Goal: Task Accomplishment & Management: Manage account settings

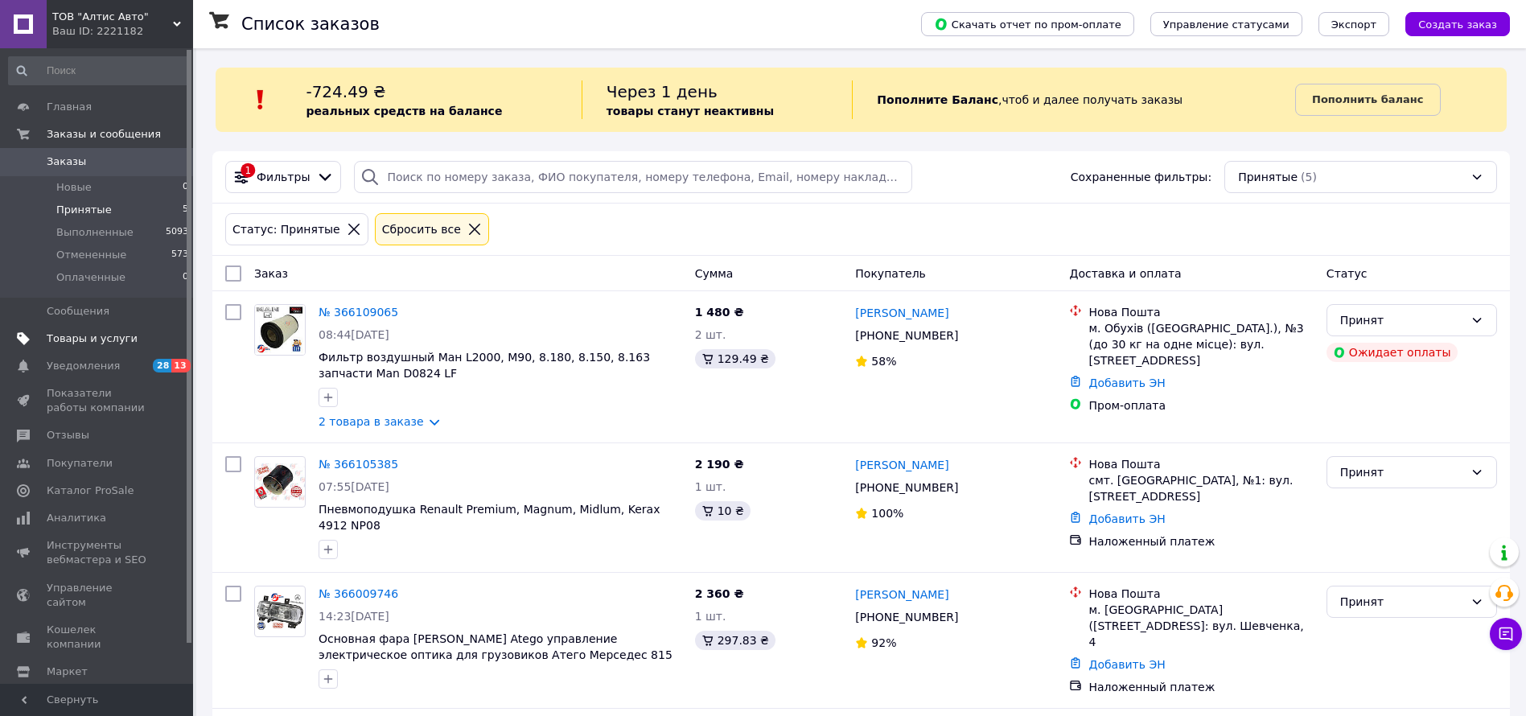
click at [93, 335] on span "Товары и услуги" at bounding box center [92, 338] width 91 height 14
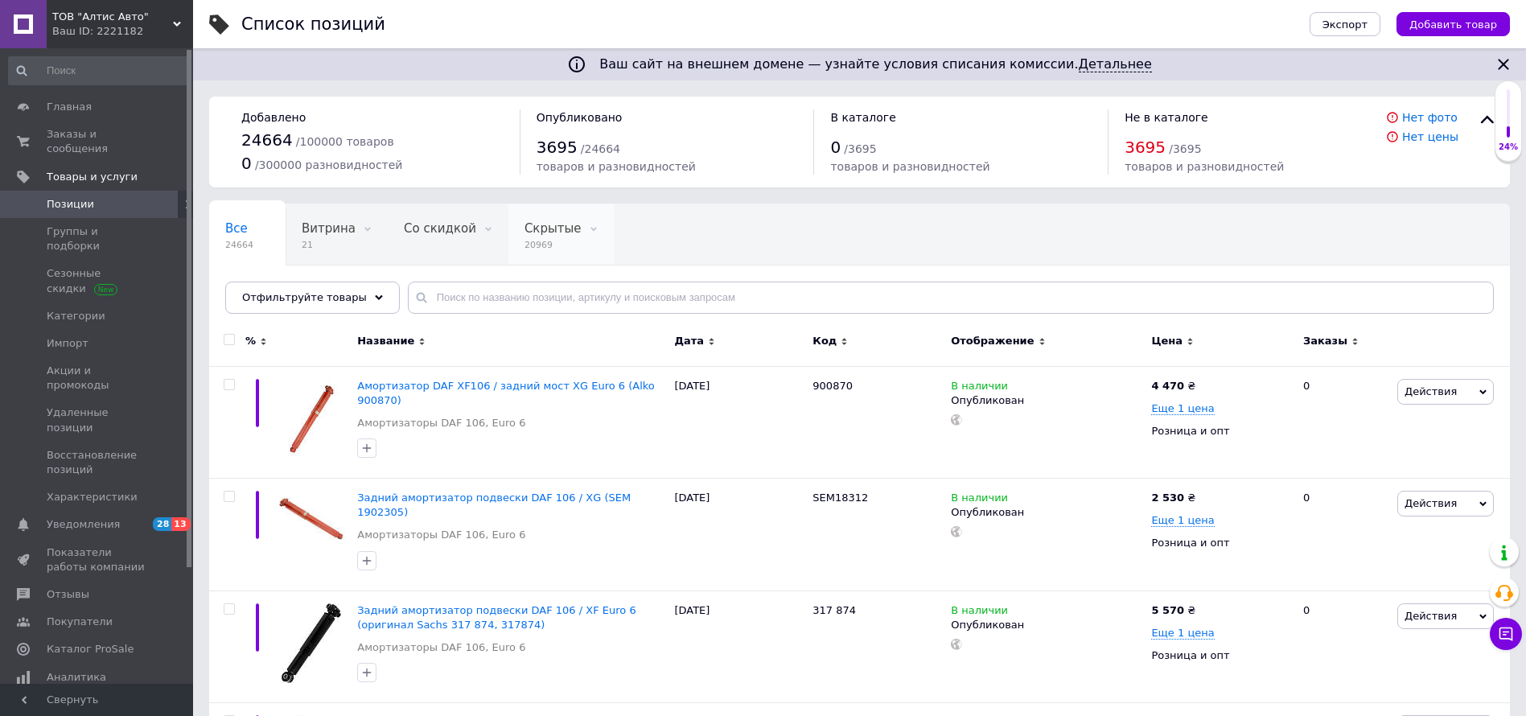
click at [525, 247] on span "20969" at bounding box center [553, 245] width 57 height 12
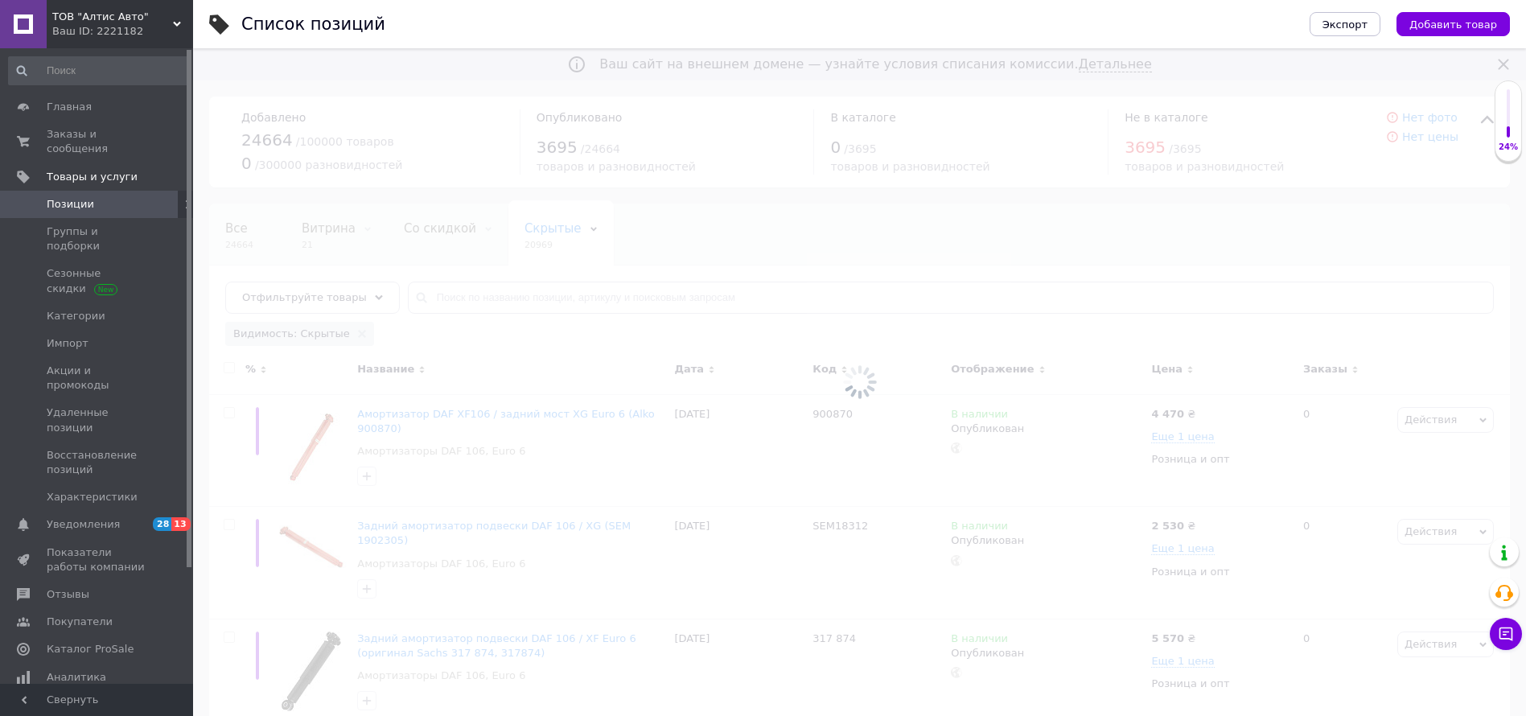
click at [460, 300] on div at bounding box center [859, 382] width 1333 height 668
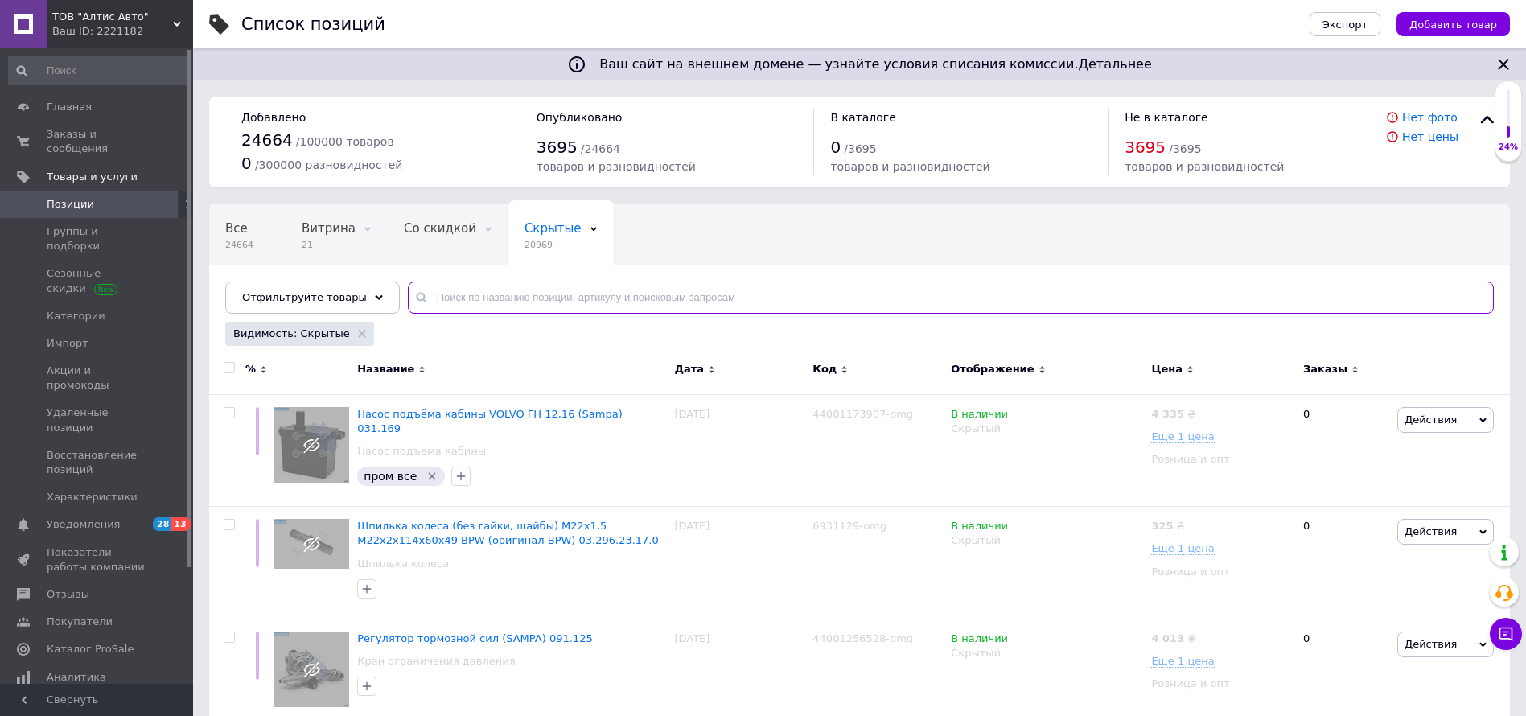
click at [460, 300] on input "text" at bounding box center [951, 298] width 1086 height 32
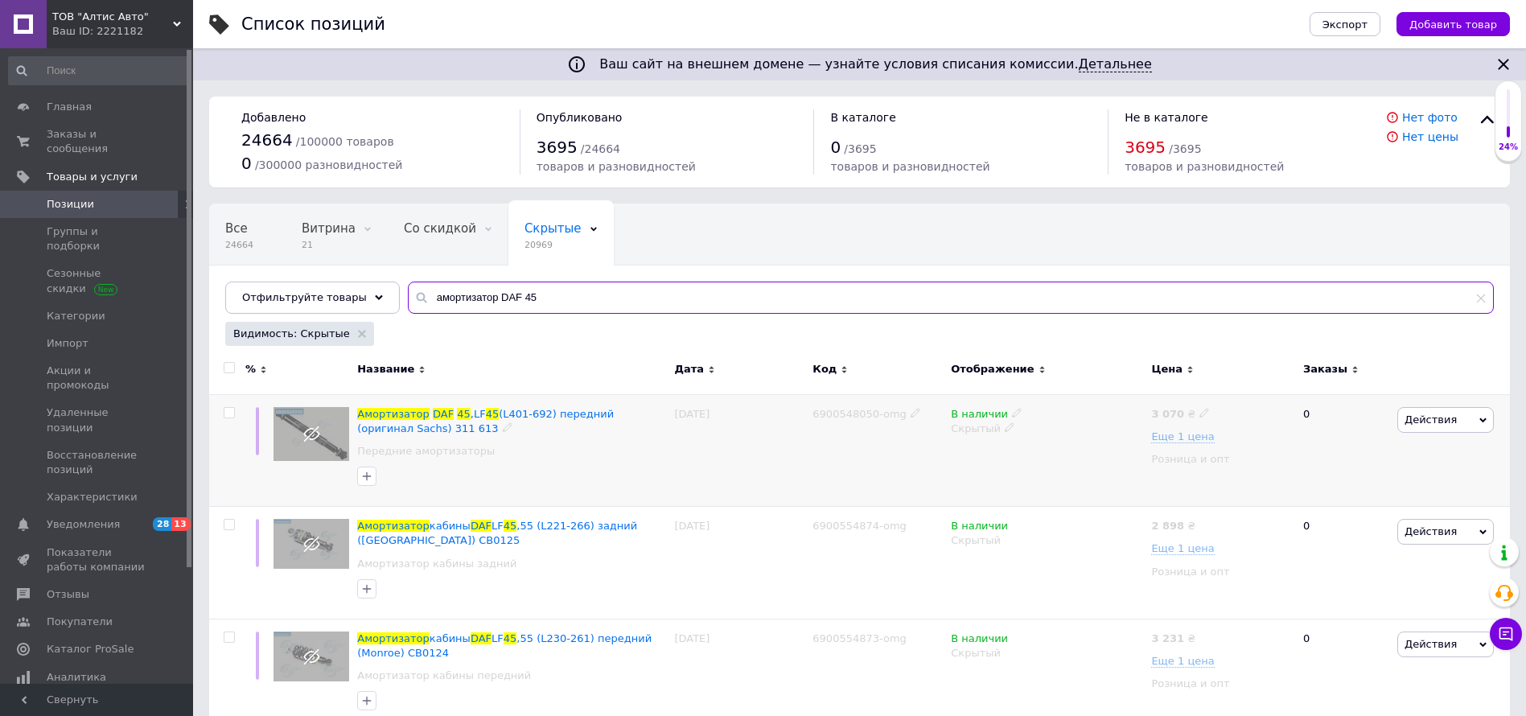
type input "амортизатор DAF 45"
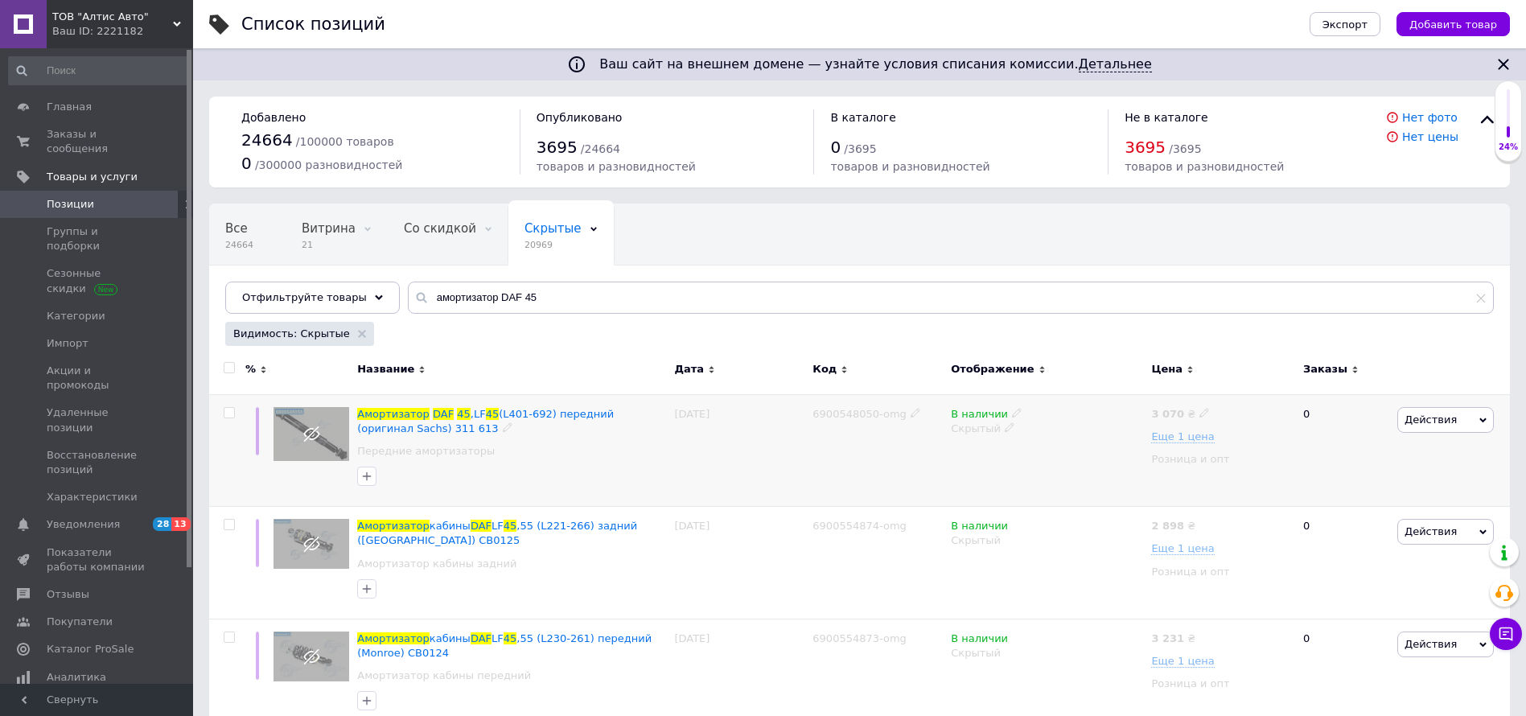
click at [227, 414] on input "checkbox" at bounding box center [229, 413] width 10 height 10
checkbox input "true"
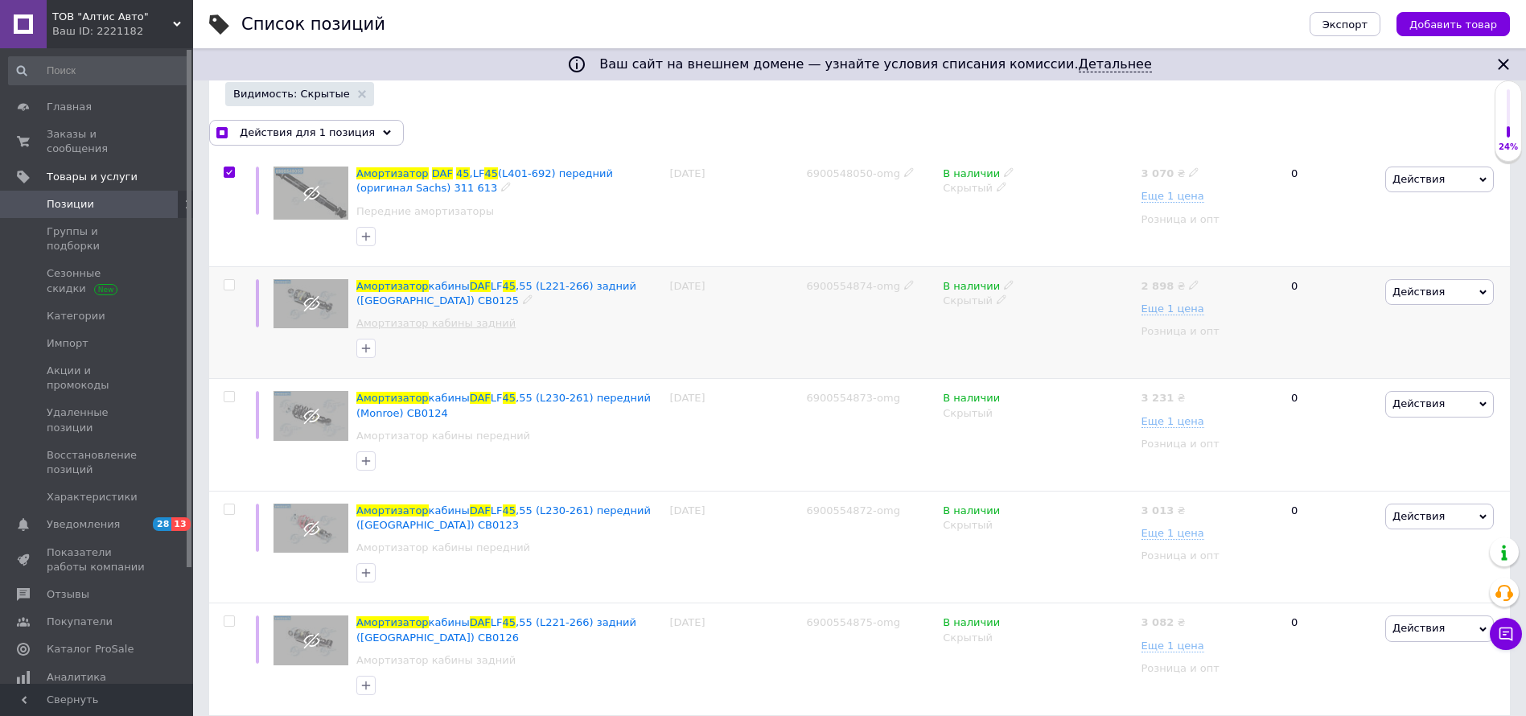
scroll to position [241, 0]
click at [229, 283] on input "checkbox" at bounding box center [229, 283] width 10 height 10
checkbox input "true"
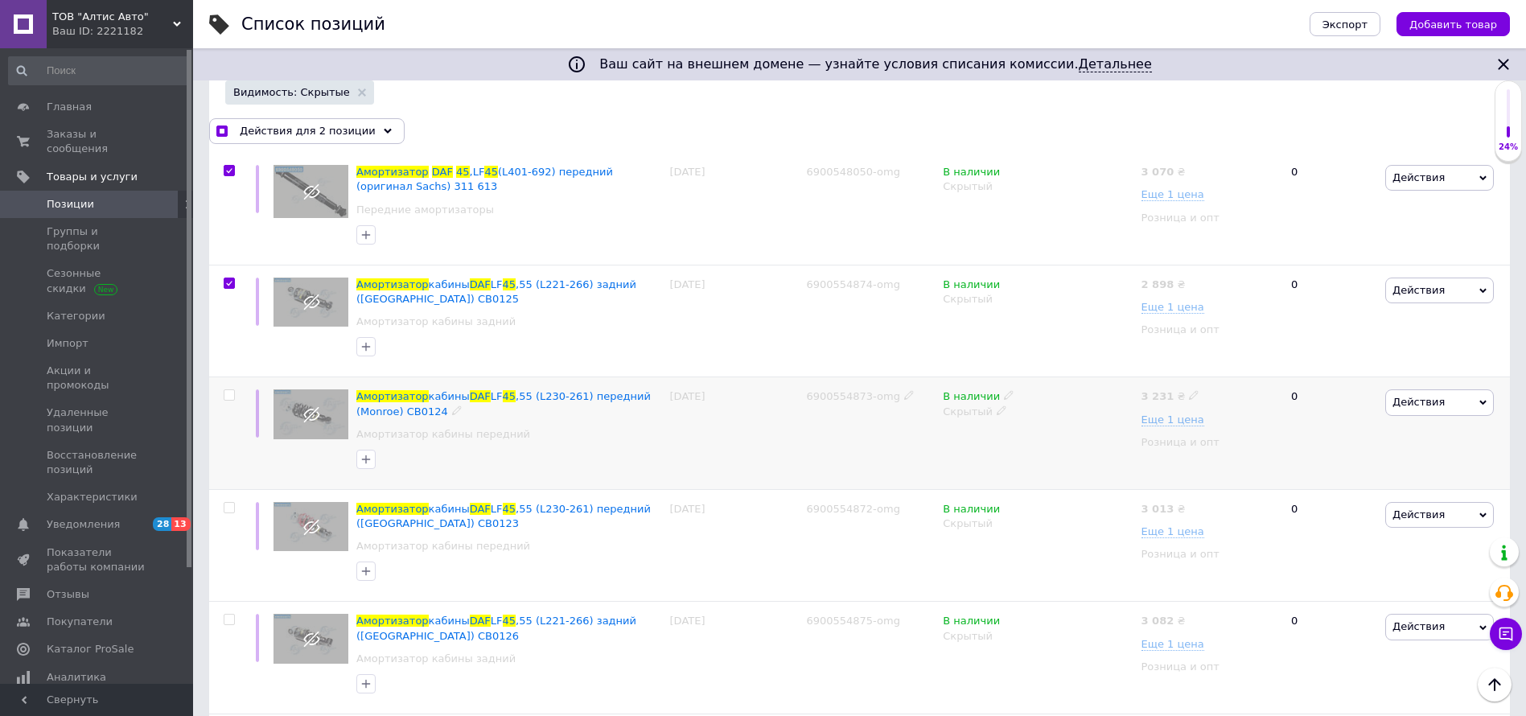
click at [226, 395] on input "checkbox" at bounding box center [229, 395] width 10 height 10
checkbox input "true"
click at [226, 391] on input "checkbox" at bounding box center [229, 395] width 10 height 10
checkbox input "false"
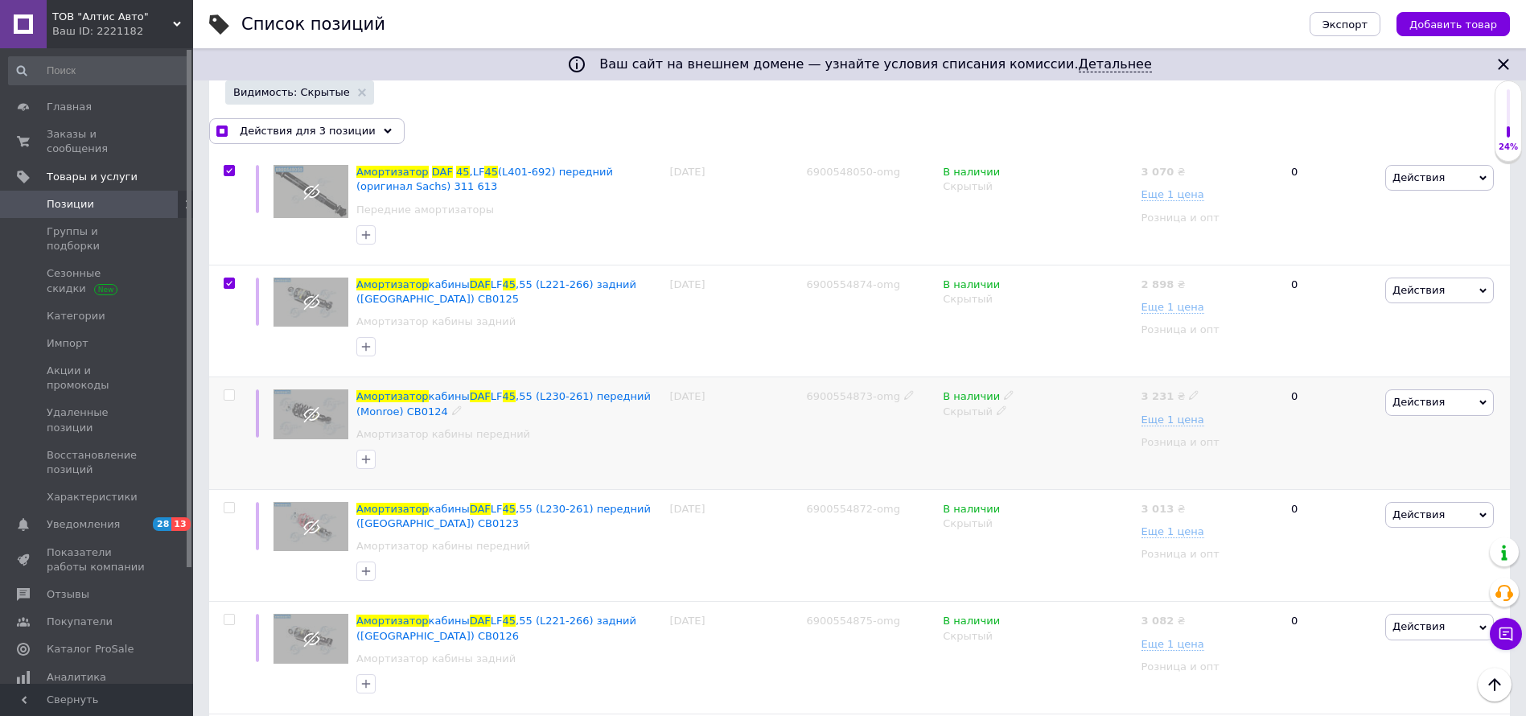
checkbox input "true"
click at [233, 278] on span at bounding box center [229, 283] width 11 height 11
click at [233, 278] on input "checkbox" at bounding box center [229, 283] width 10 height 10
checkbox input "false"
checkbox input "true"
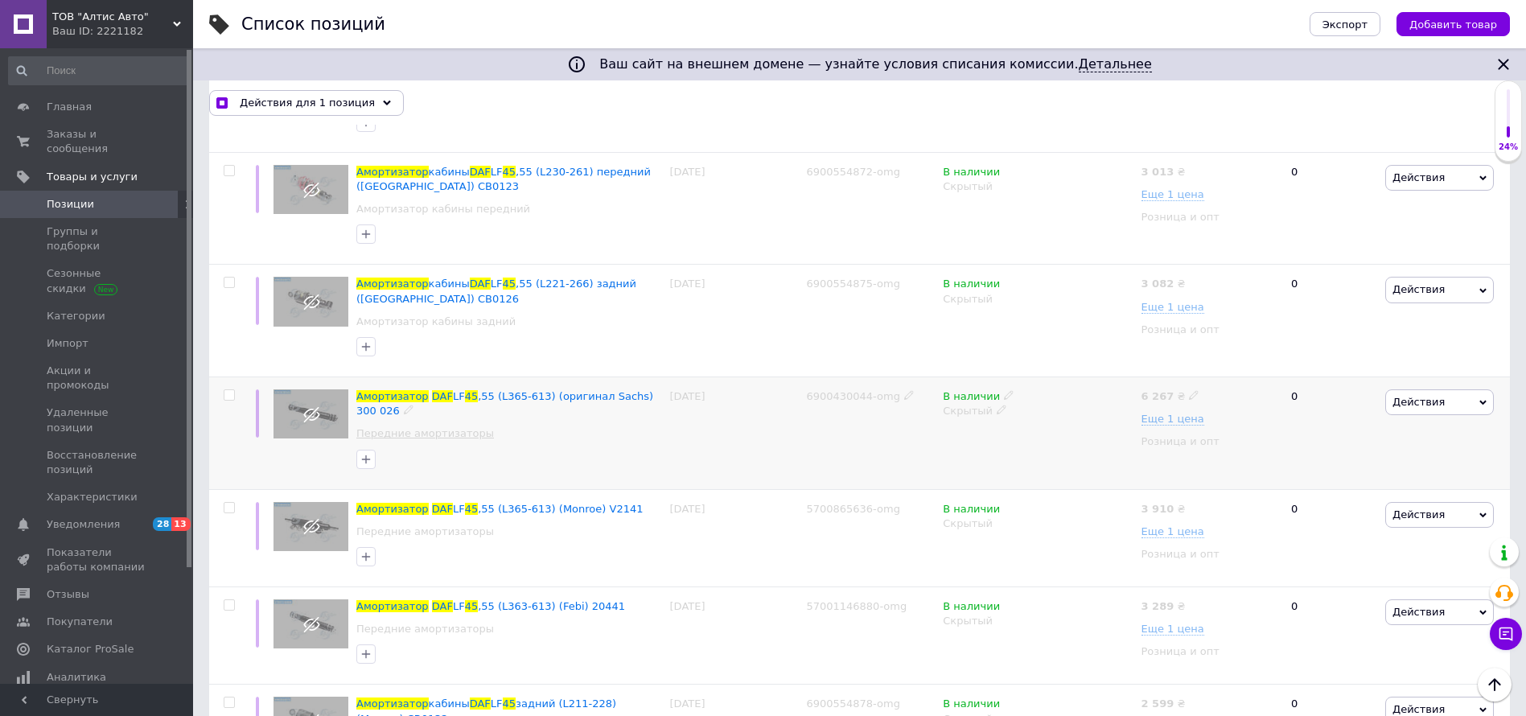
scroll to position [603, 0]
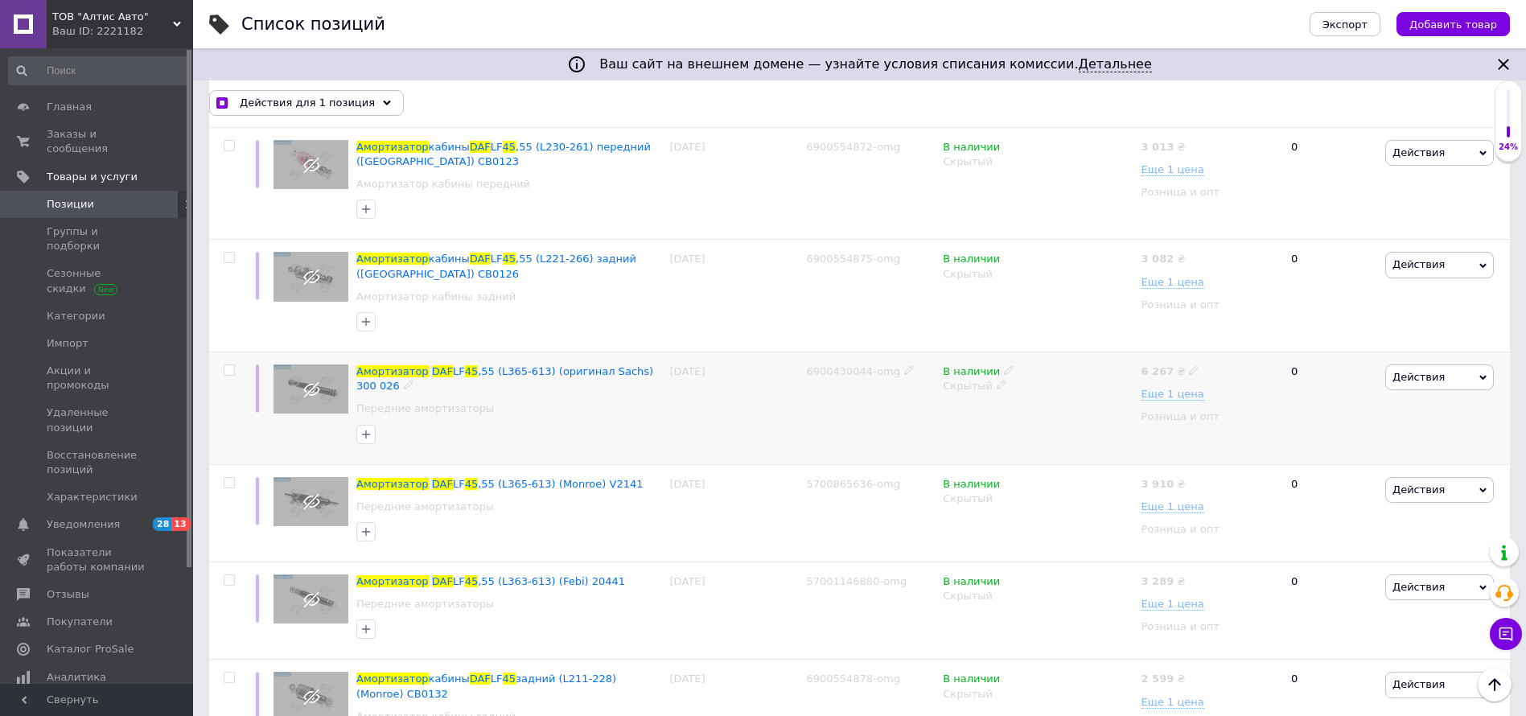
click at [228, 373] on input "checkbox" at bounding box center [229, 370] width 10 height 10
checkbox input "true"
click at [230, 478] on input "checkbox" at bounding box center [229, 483] width 10 height 10
checkbox input "true"
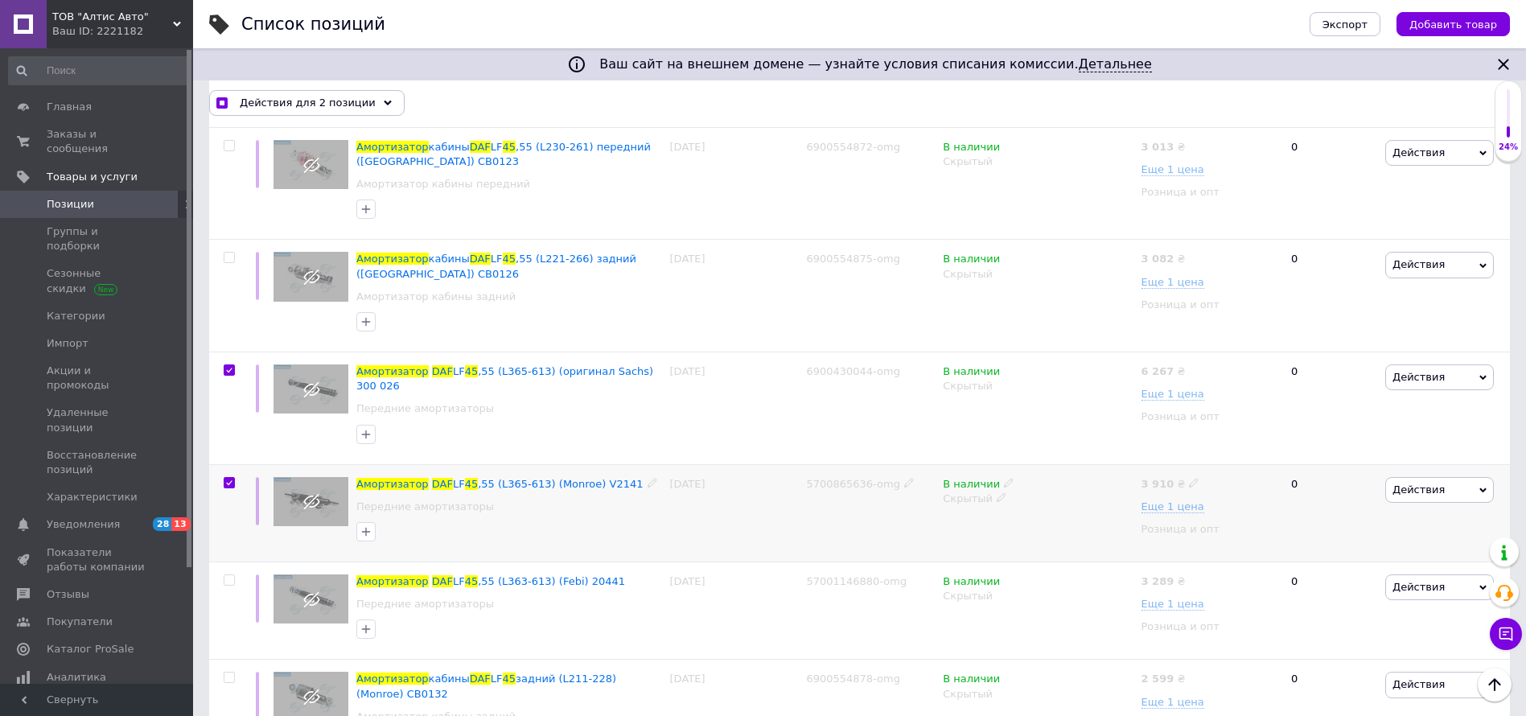
checkbox input "true"
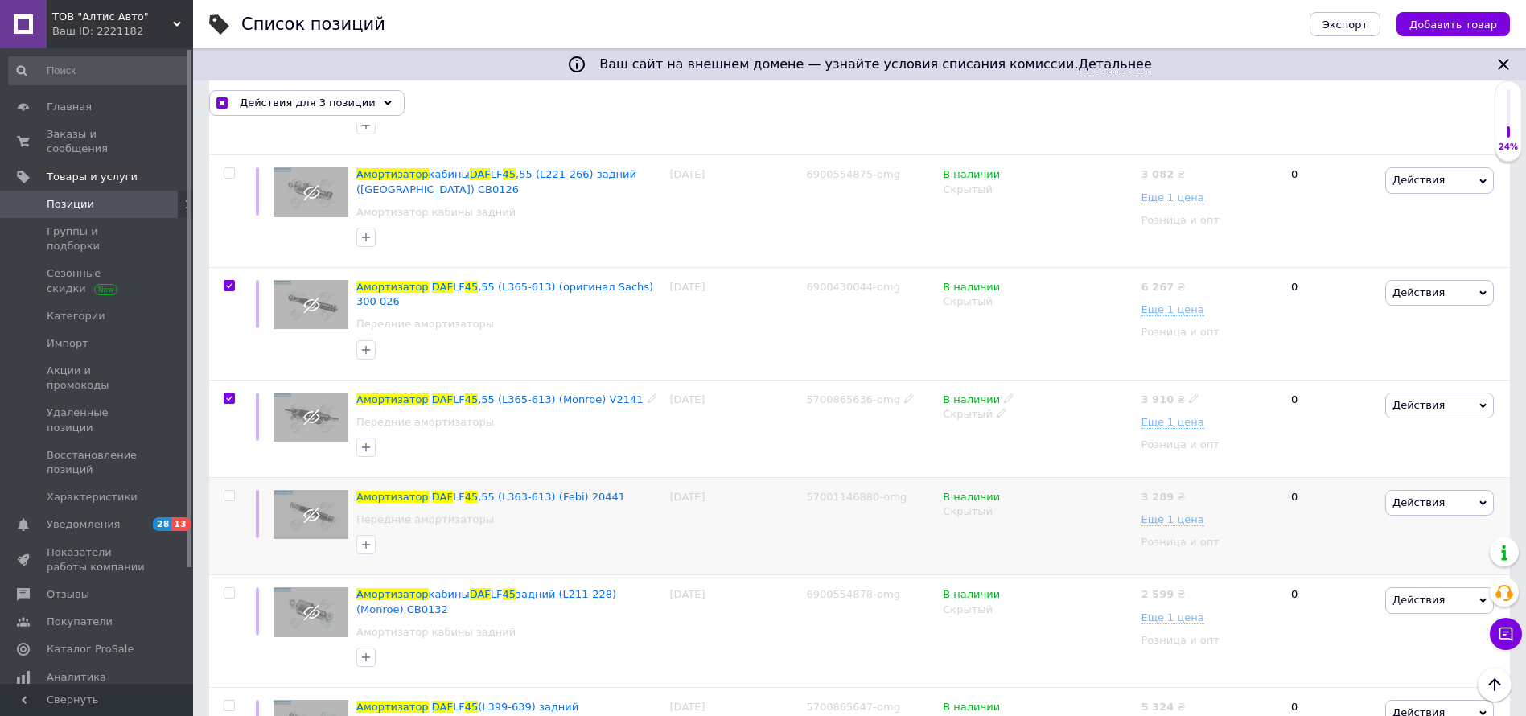
scroll to position [724, 0]
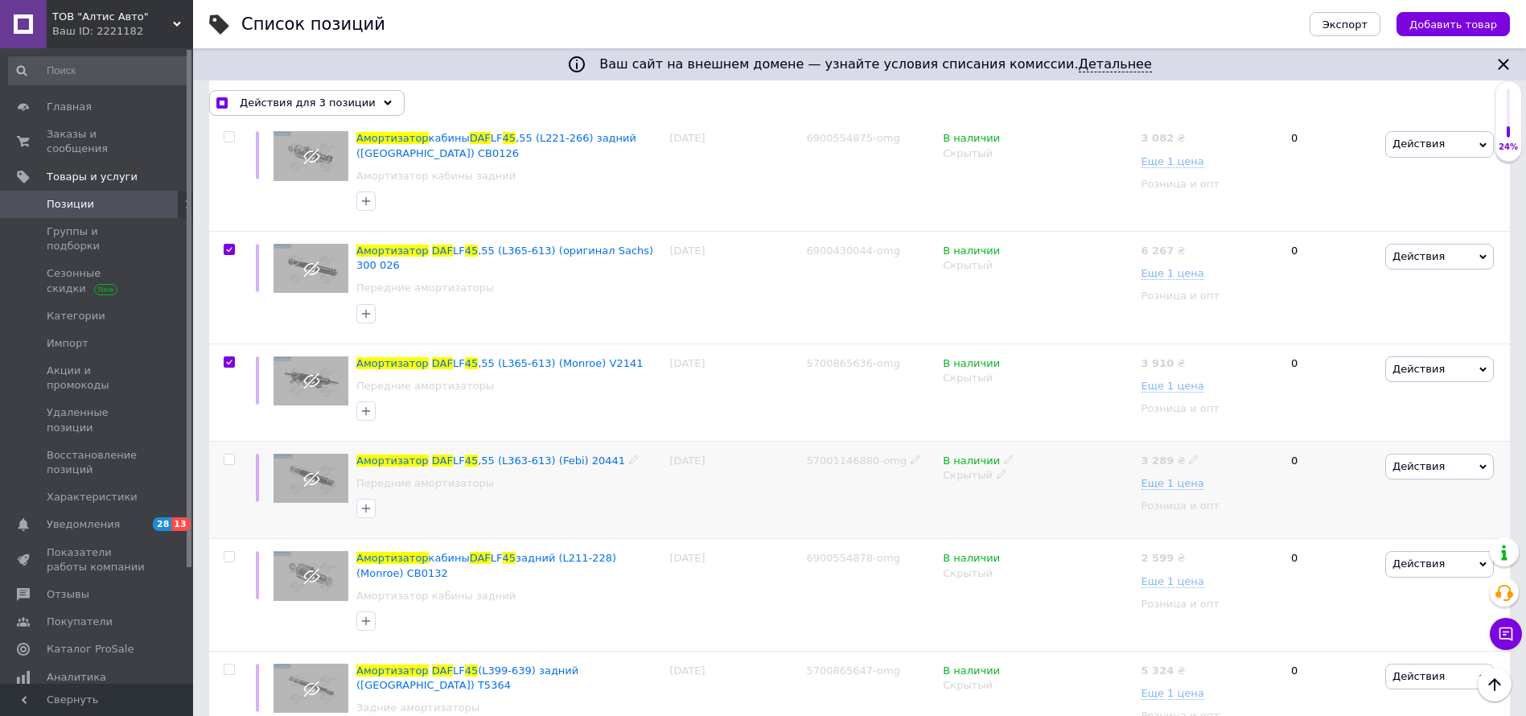
click at [230, 455] on input "checkbox" at bounding box center [229, 460] width 10 height 10
checkbox input "true"
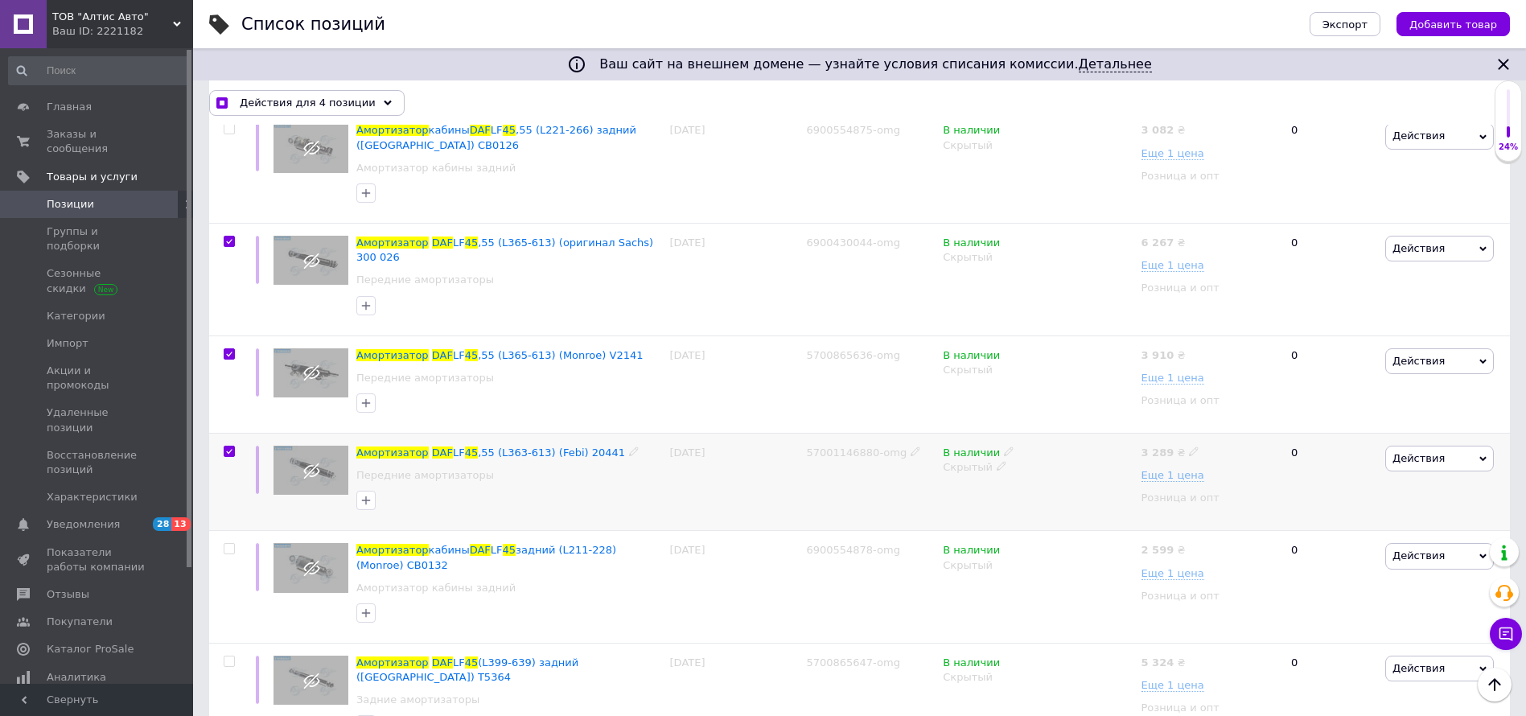
scroll to position [758, 0]
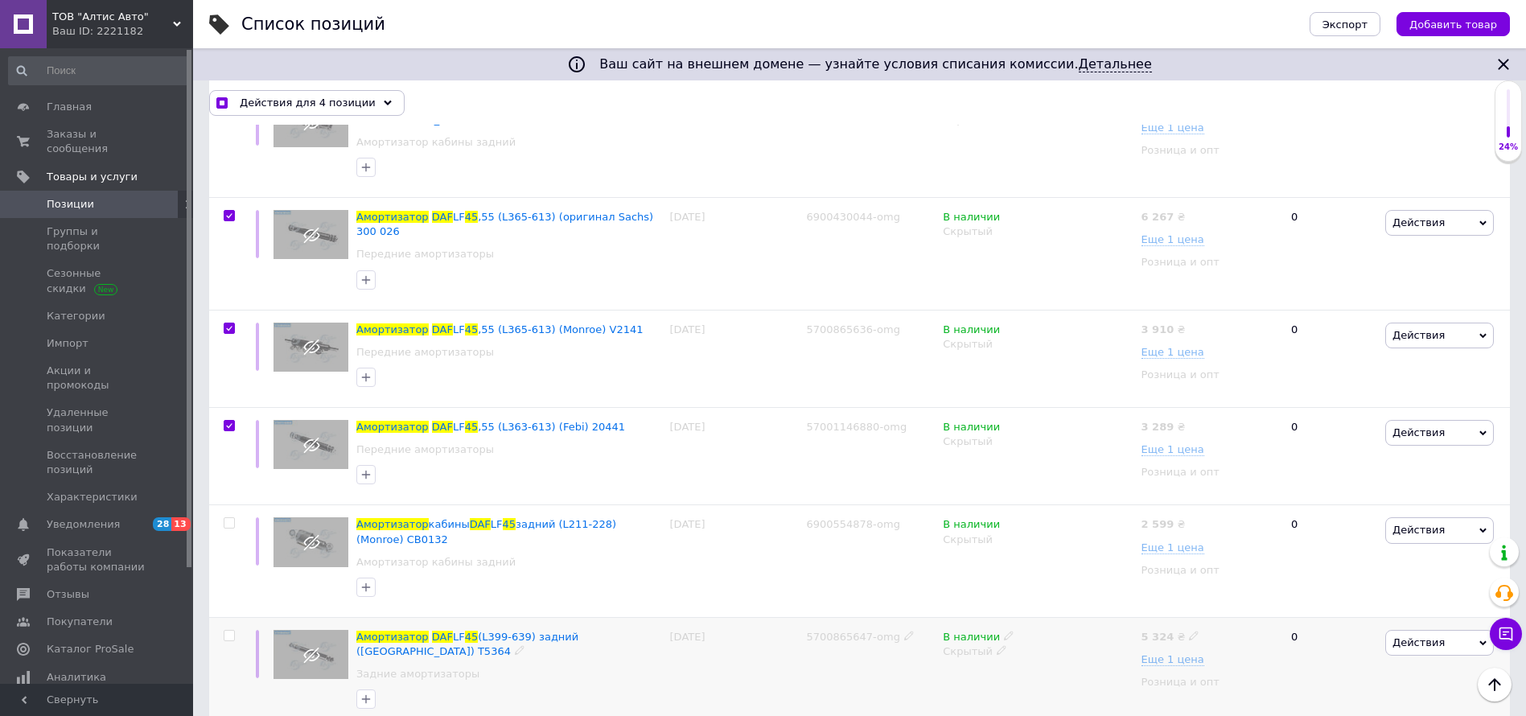
click at [232, 631] on input "checkbox" at bounding box center [229, 636] width 10 height 10
checkbox input "true"
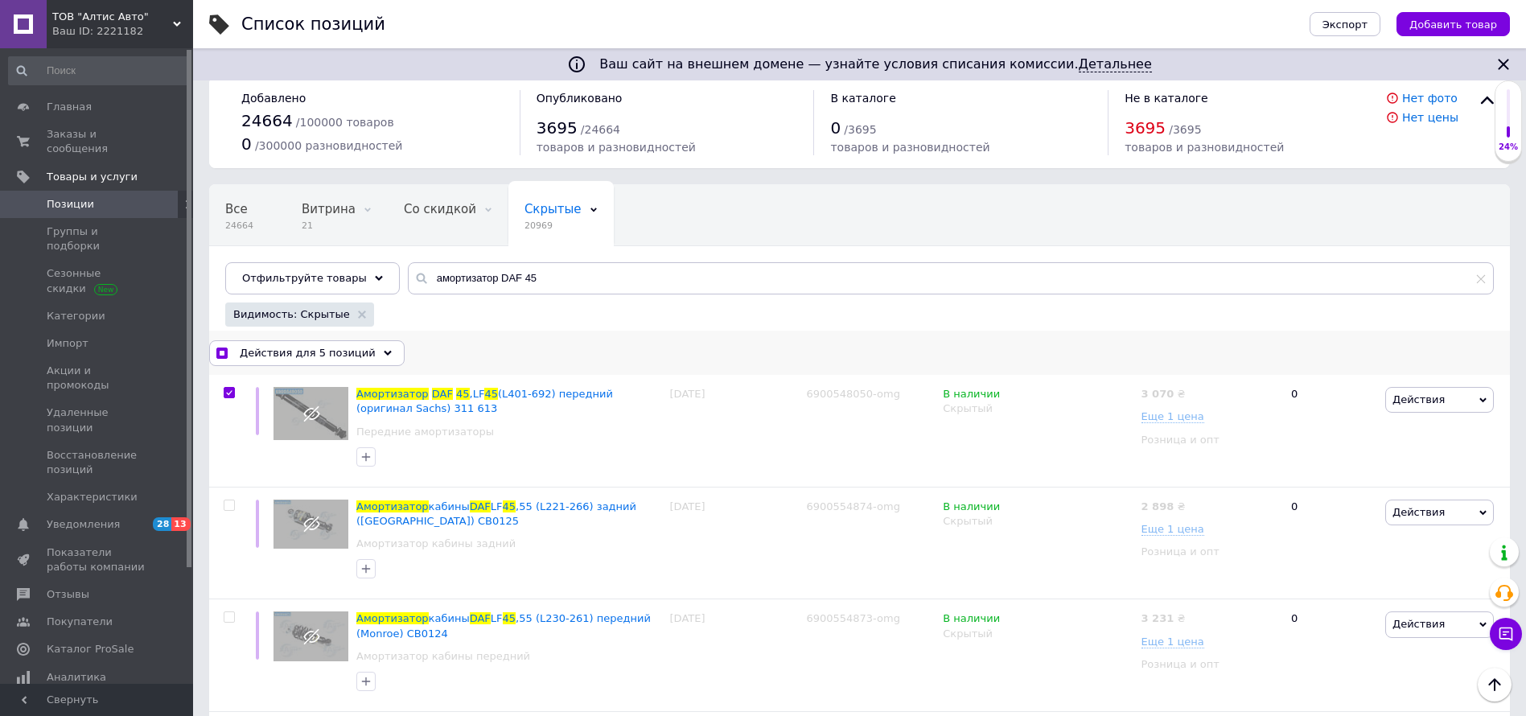
scroll to position [0, 0]
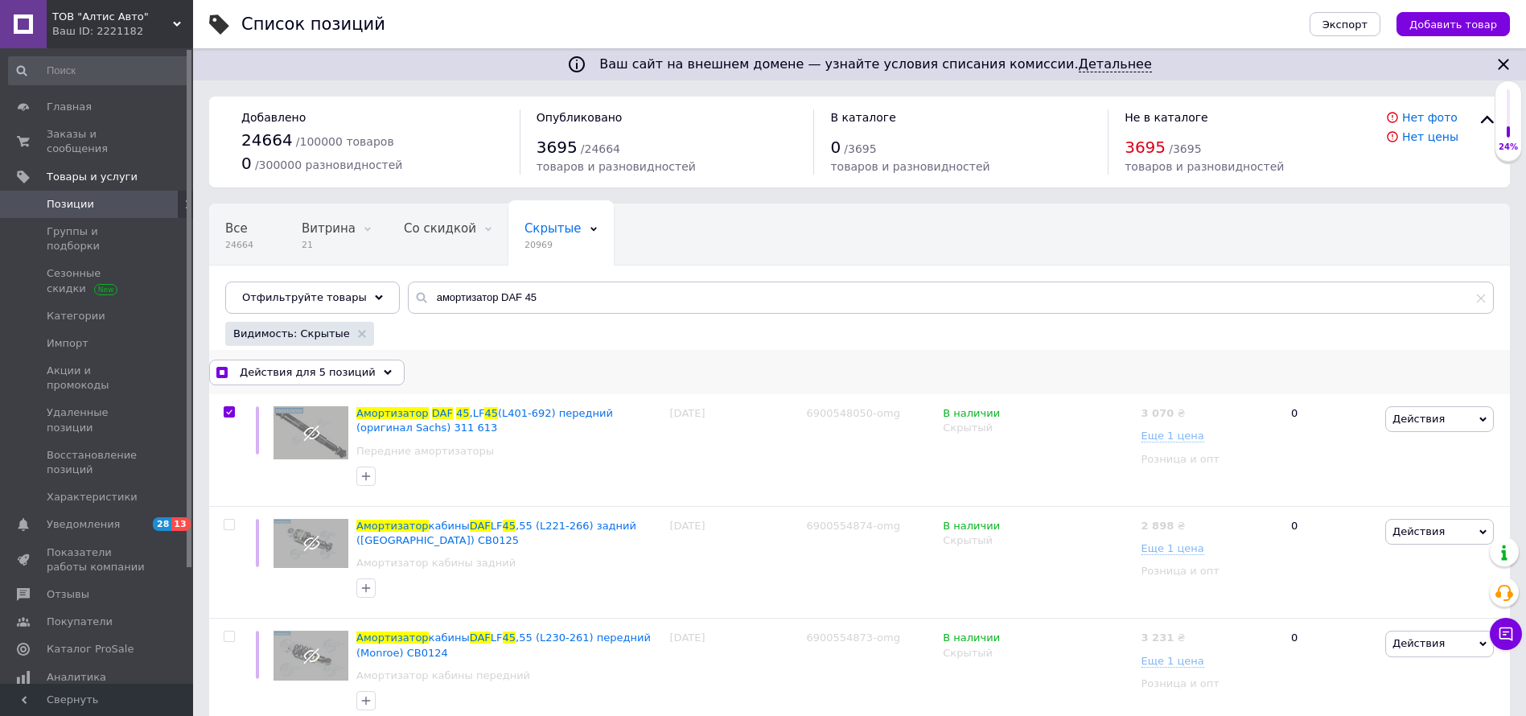
click at [324, 371] on span "Действия для 5 позиций" at bounding box center [308, 372] width 136 height 14
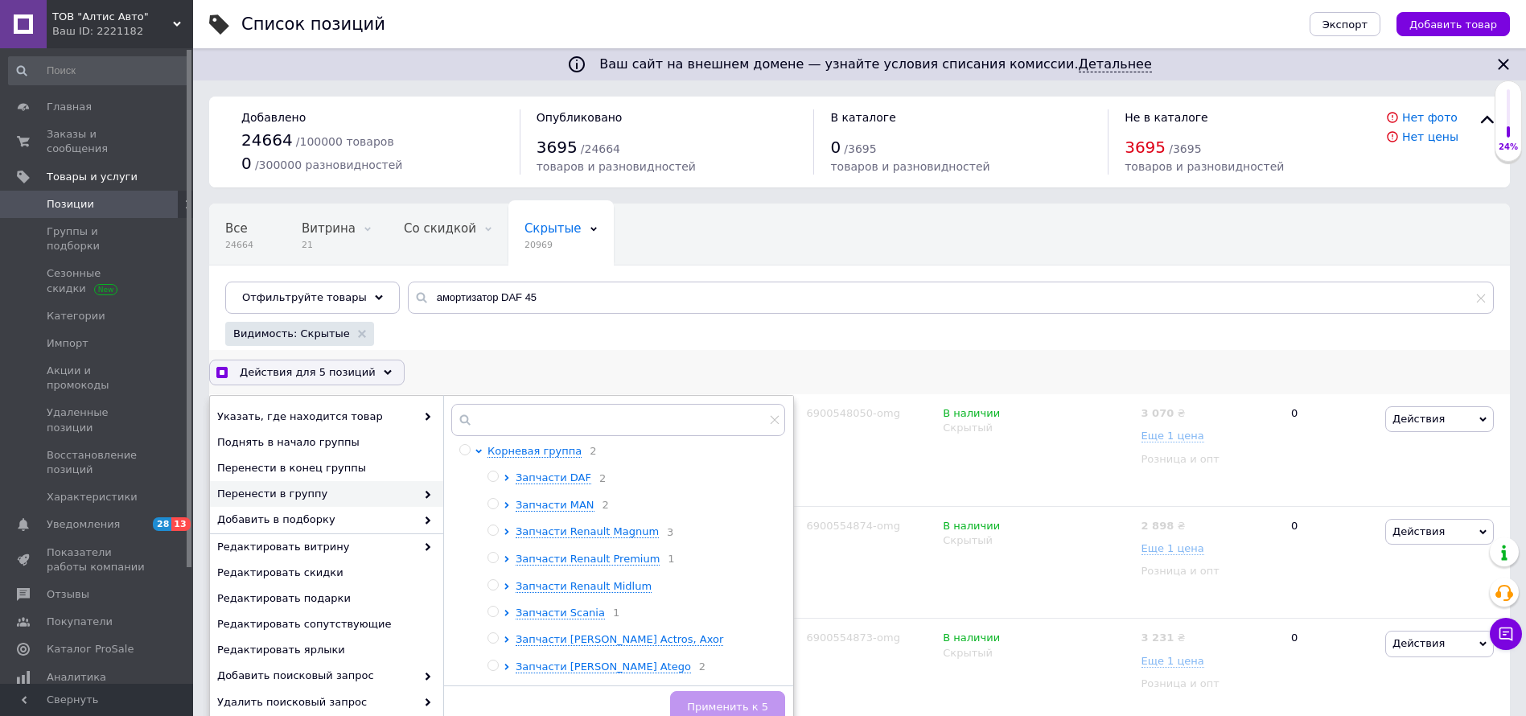
click at [504, 473] on li "Запчасти DAF 2" at bounding box center [632, 478] width 289 height 15
click at [508, 475] on icon at bounding box center [507, 478] width 6 height 6
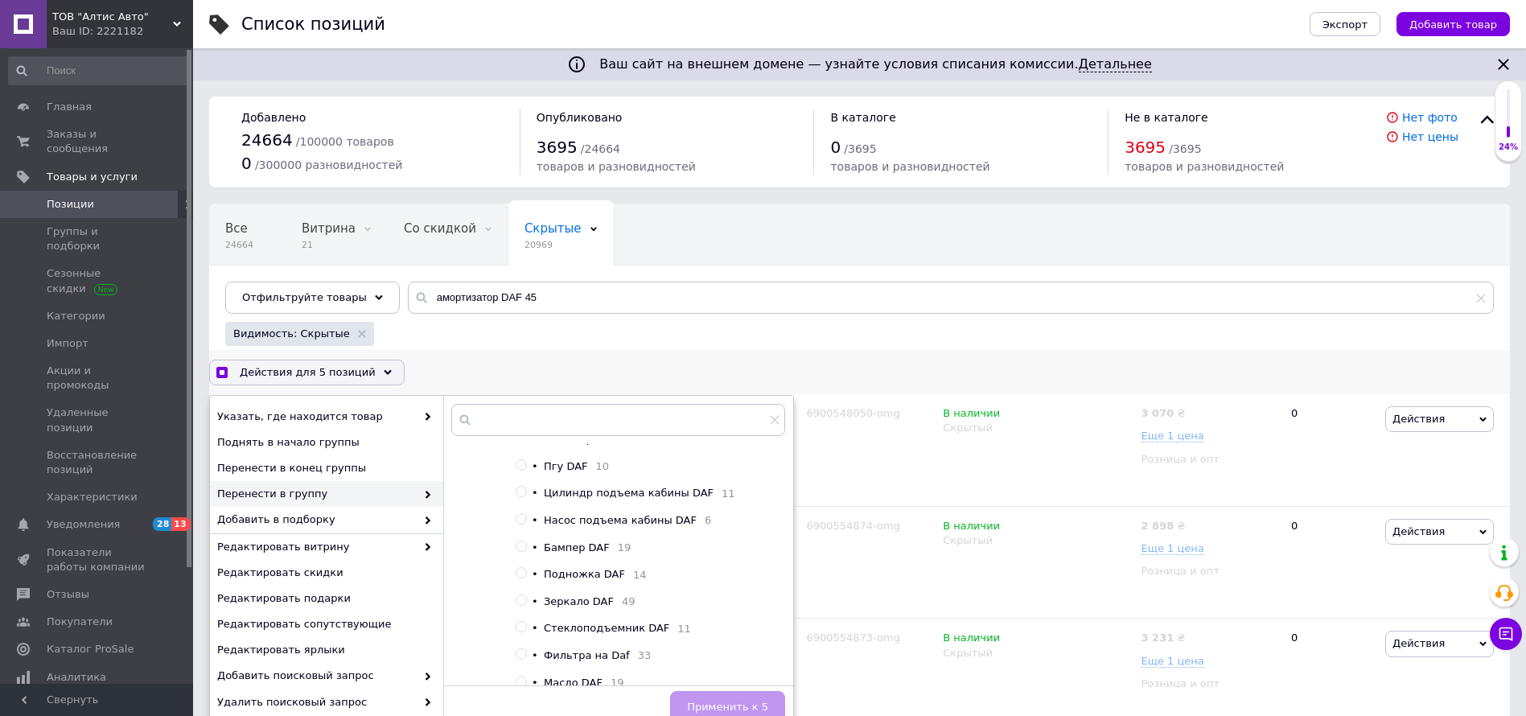
scroll to position [1280, 0]
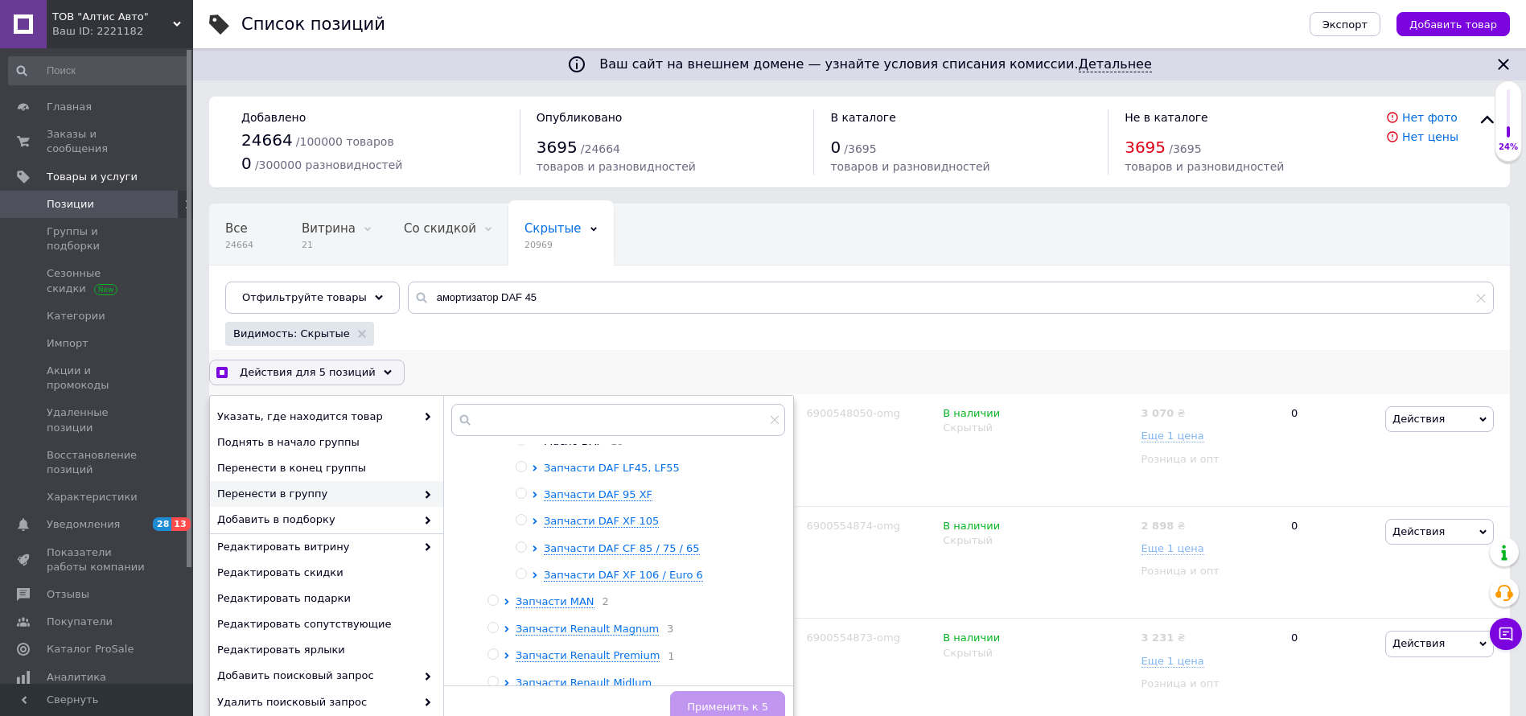
click at [533, 471] on icon at bounding box center [535, 468] width 6 height 6
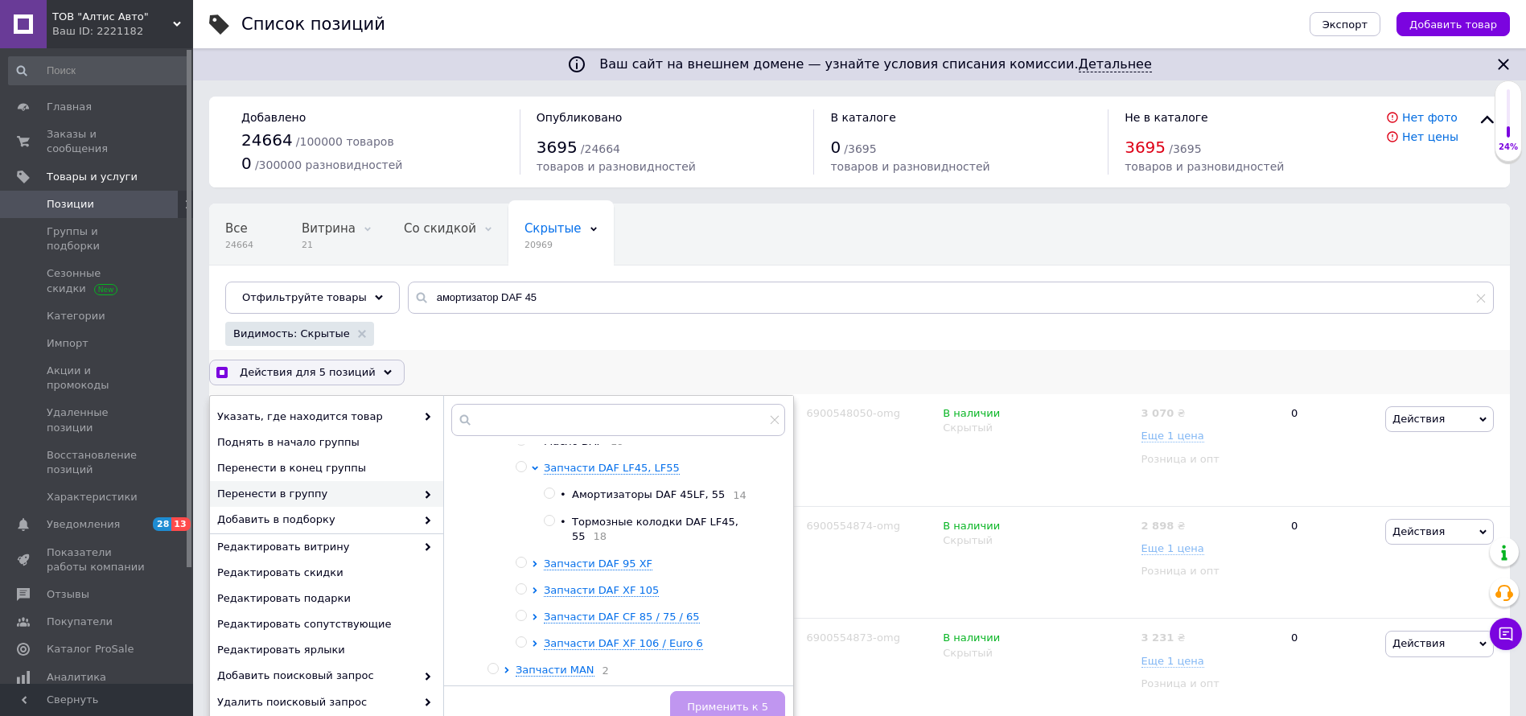
checkbox input "true"
click at [549, 499] on input "radio" at bounding box center [549, 493] width 10 height 10
radio input "true"
checkbox input "true"
click at [743, 674] on span "Применить к 5" at bounding box center [727, 707] width 81 height 12
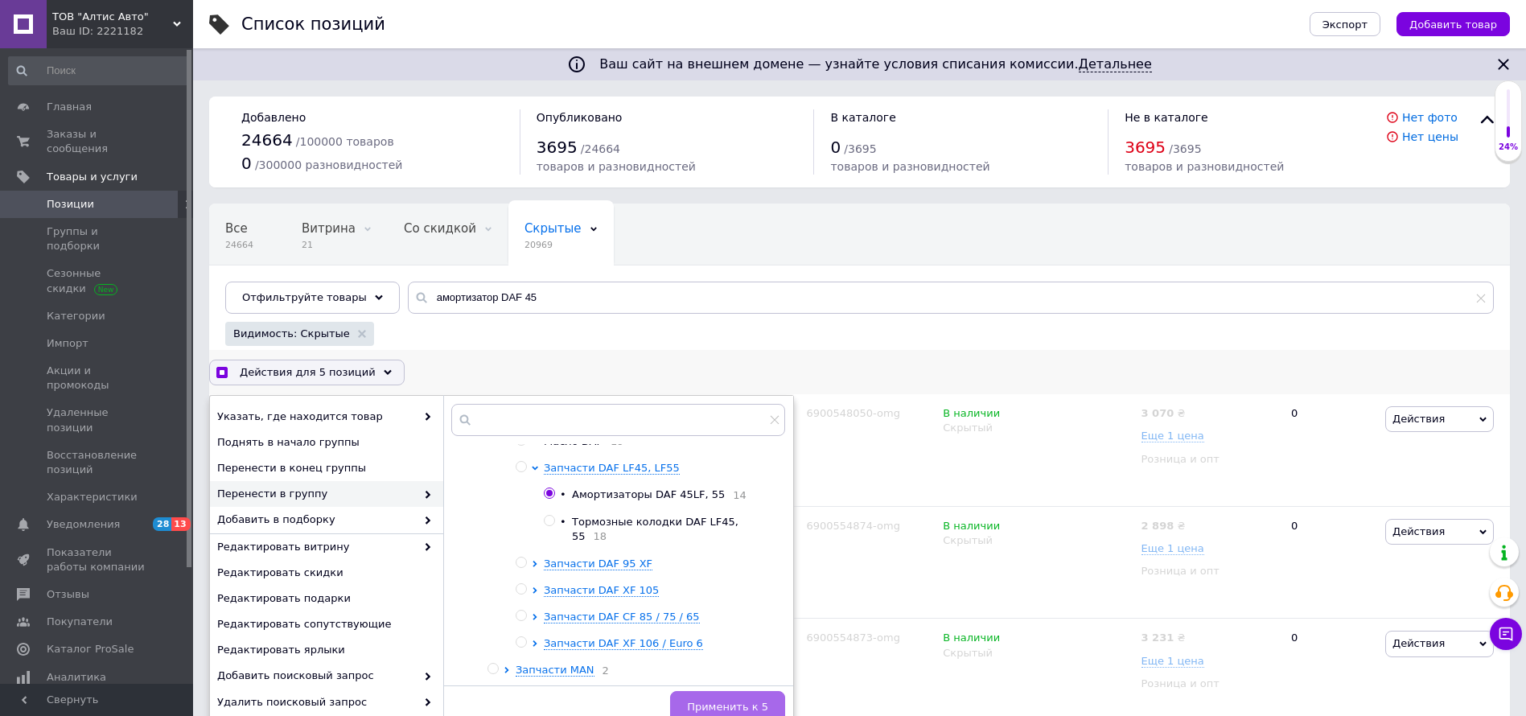
checkbox input "false"
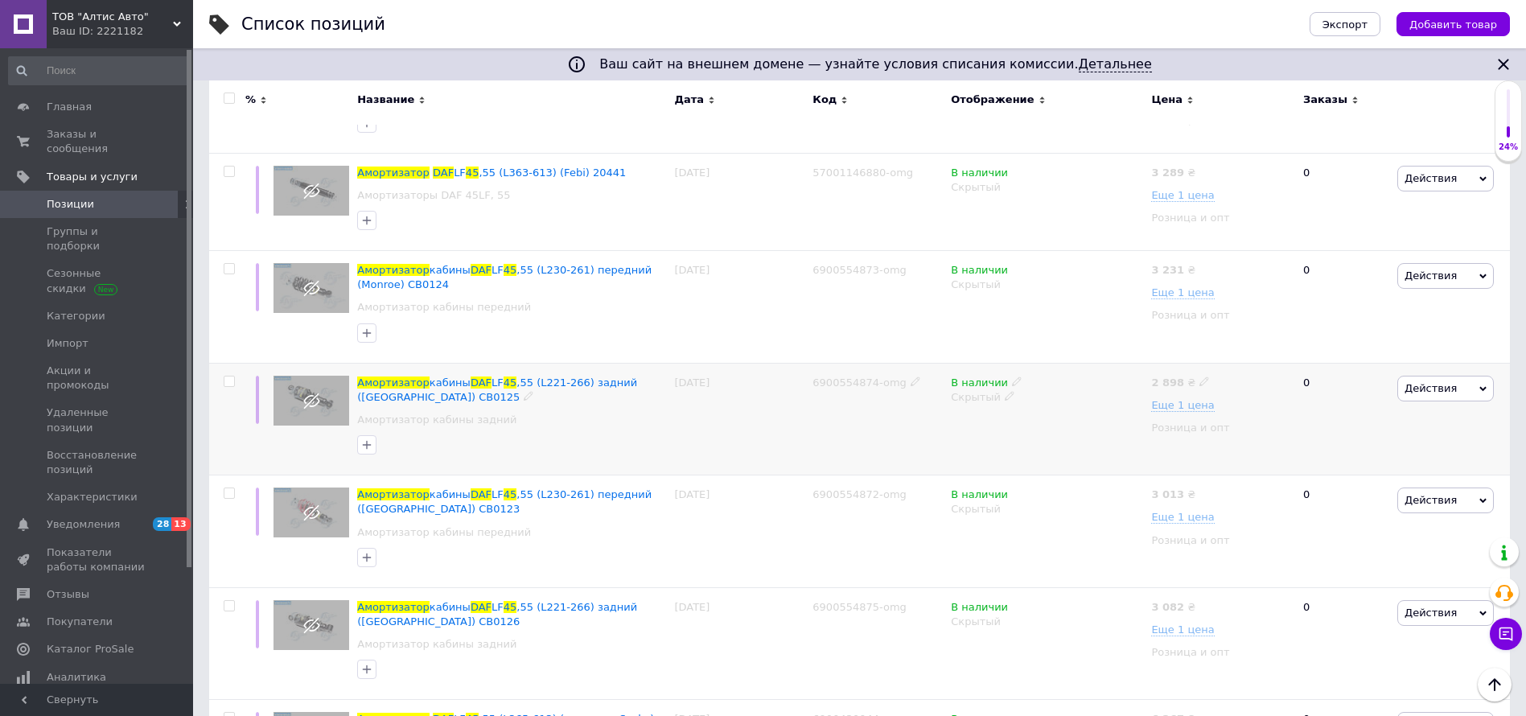
scroll to position [483, 0]
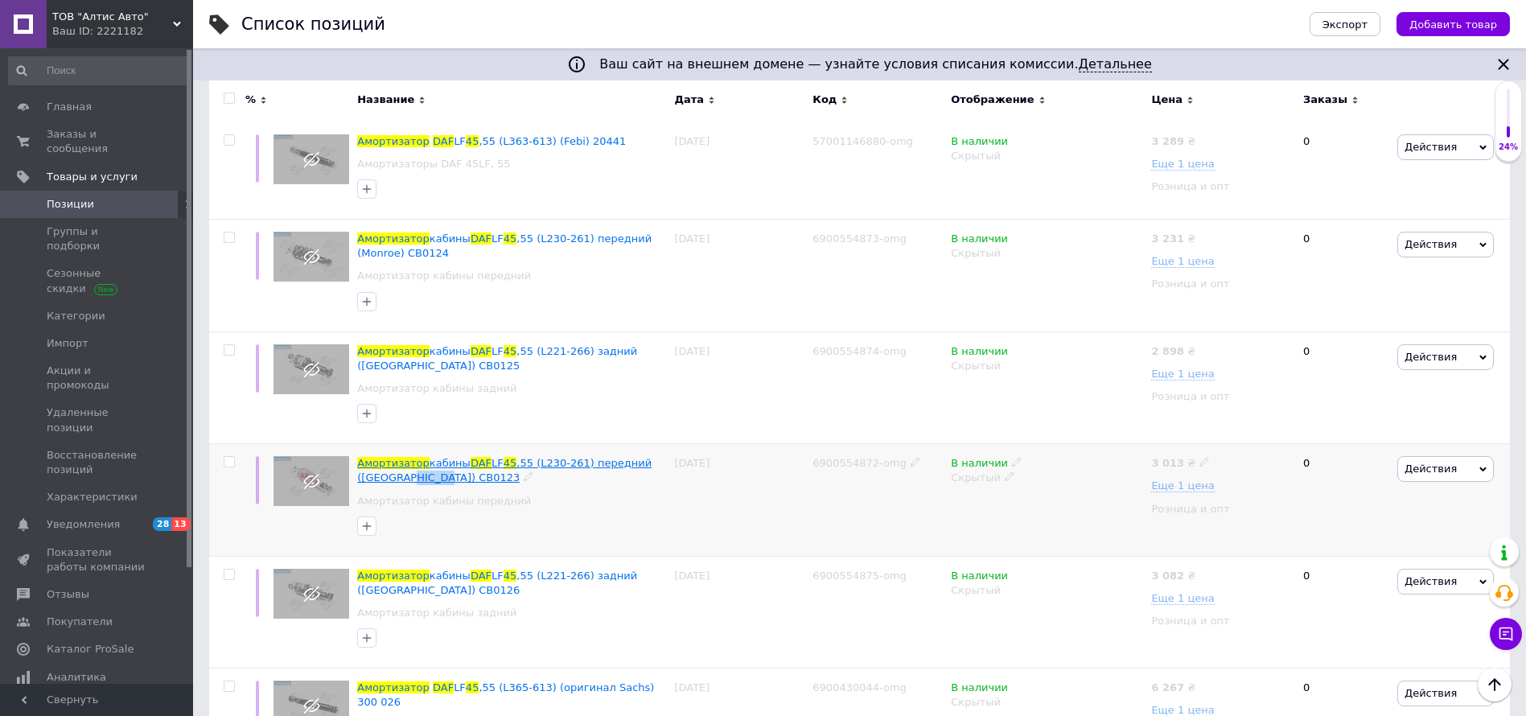
drag, startPoint x: 441, startPoint y: 482, endPoint x: 403, endPoint y: 482, distance: 37.8
click at [403, 482] on div "Амортизатор кабины DAF LF 45 ,55 (L230-261) передний (Monroe) CB0123" at bounding box center [511, 470] width 309 height 29
copy span "CB0123"
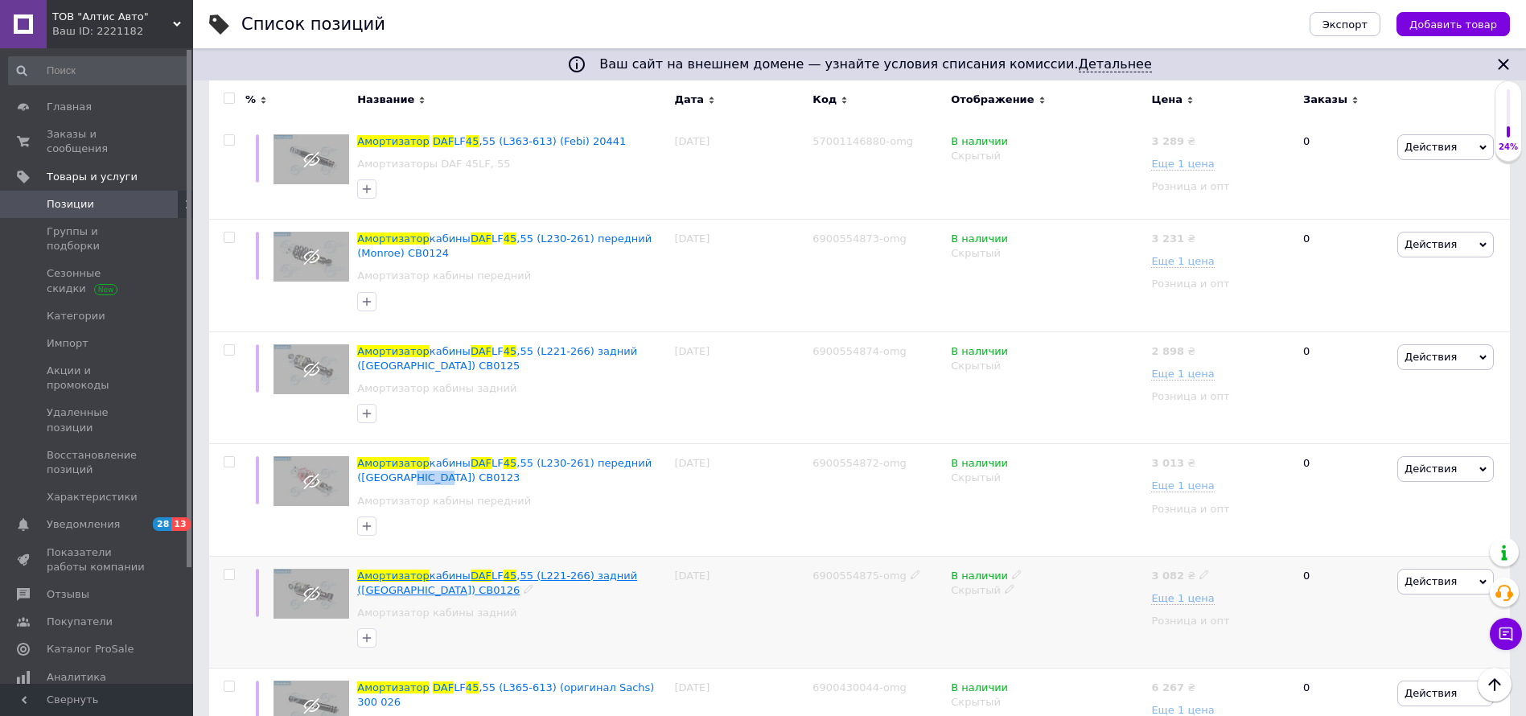
scroll to position [603, 0]
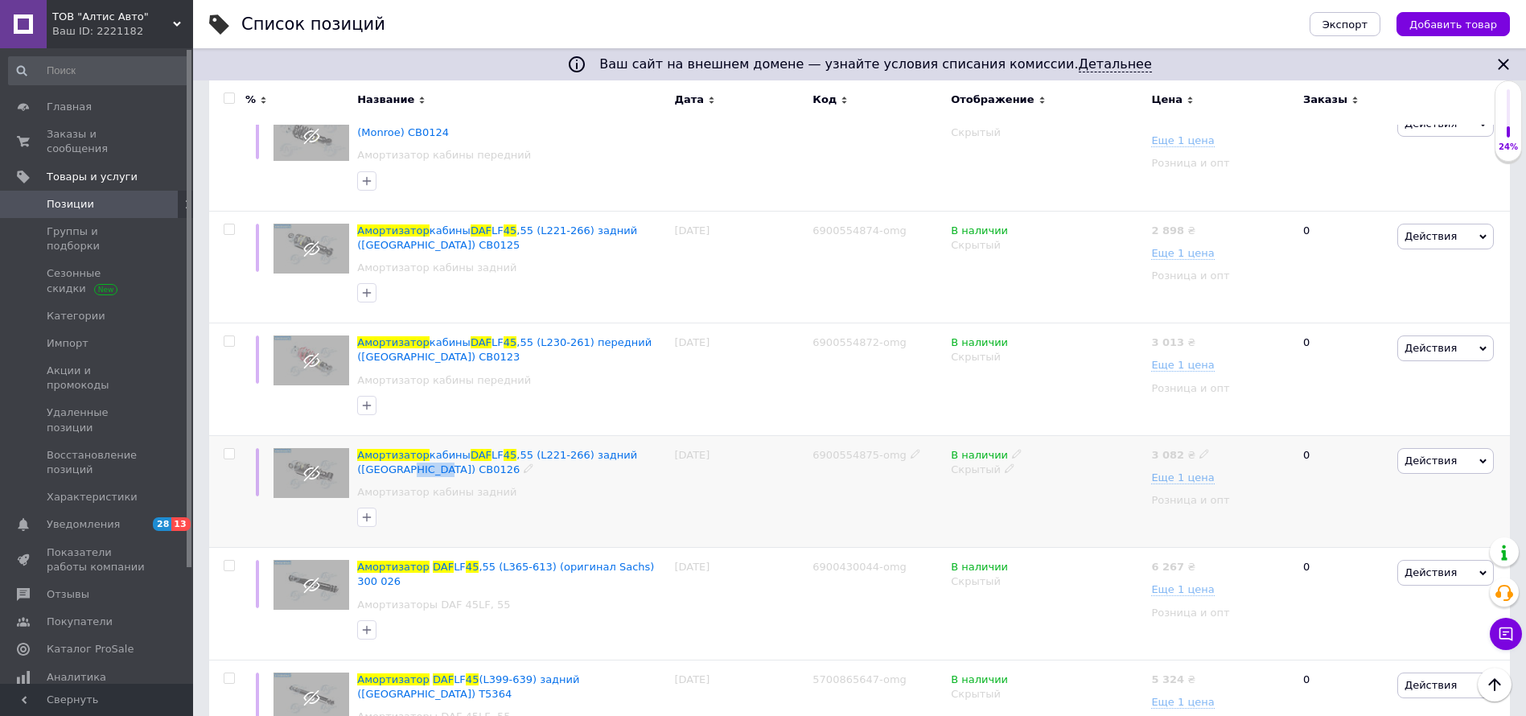
drag, startPoint x: 394, startPoint y: 475, endPoint x: 356, endPoint y: 474, distance: 38.6
click at [356, 474] on div "Амортизатор кабины DAF LF 45 ,55 (L221-266) задний (Monroe) CB0126 Амортизатор …" at bounding box center [511, 491] width 317 height 113
copy span "CB0126"
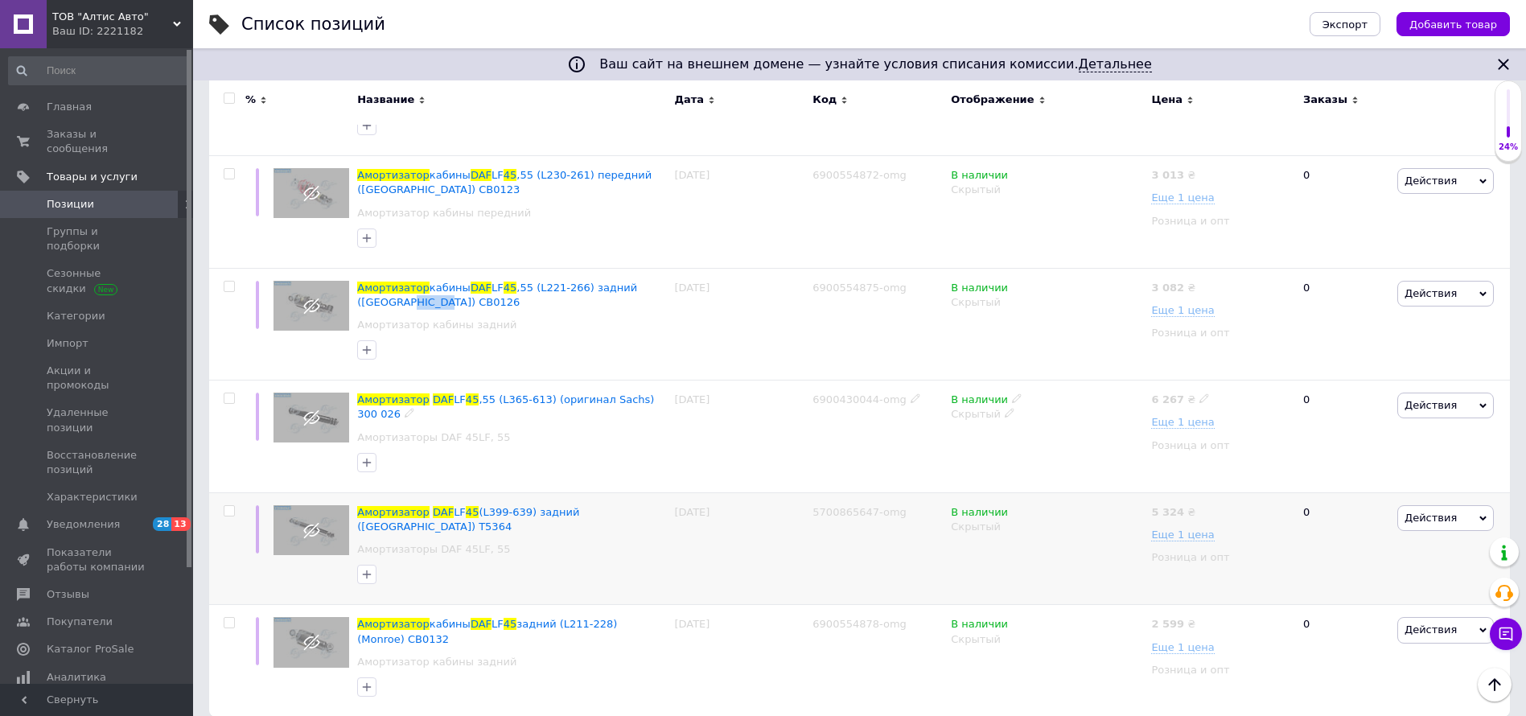
scroll to position [759, 0]
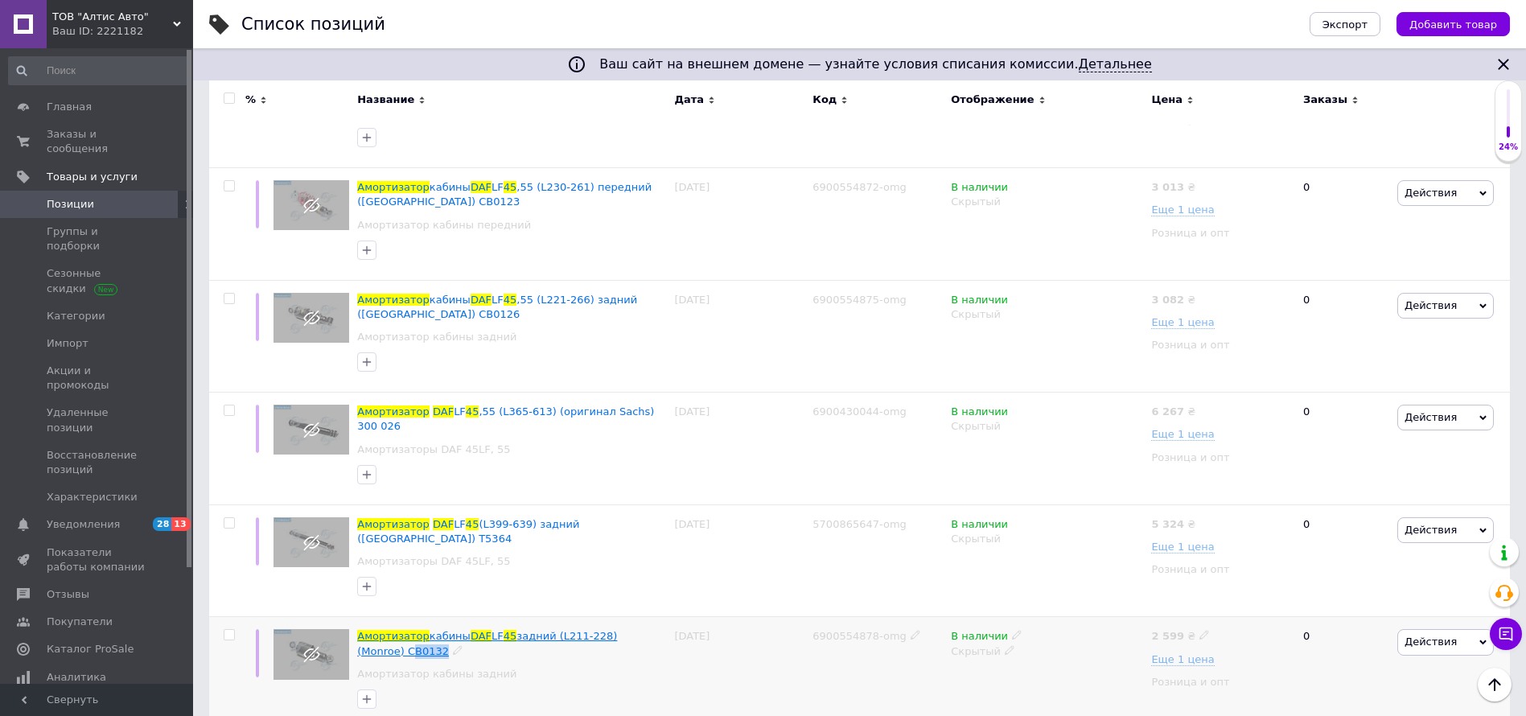
drag, startPoint x: 396, startPoint y: 621, endPoint x: 357, endPoint y: 626, distance: 38.9
click at [357, 629] on div "Амортизатор кабины DAF LF 45 задний (L211-228) (Monroe) CB0132" at bounding box center [511, 643] width 309 height 29
copy div "CB0132"
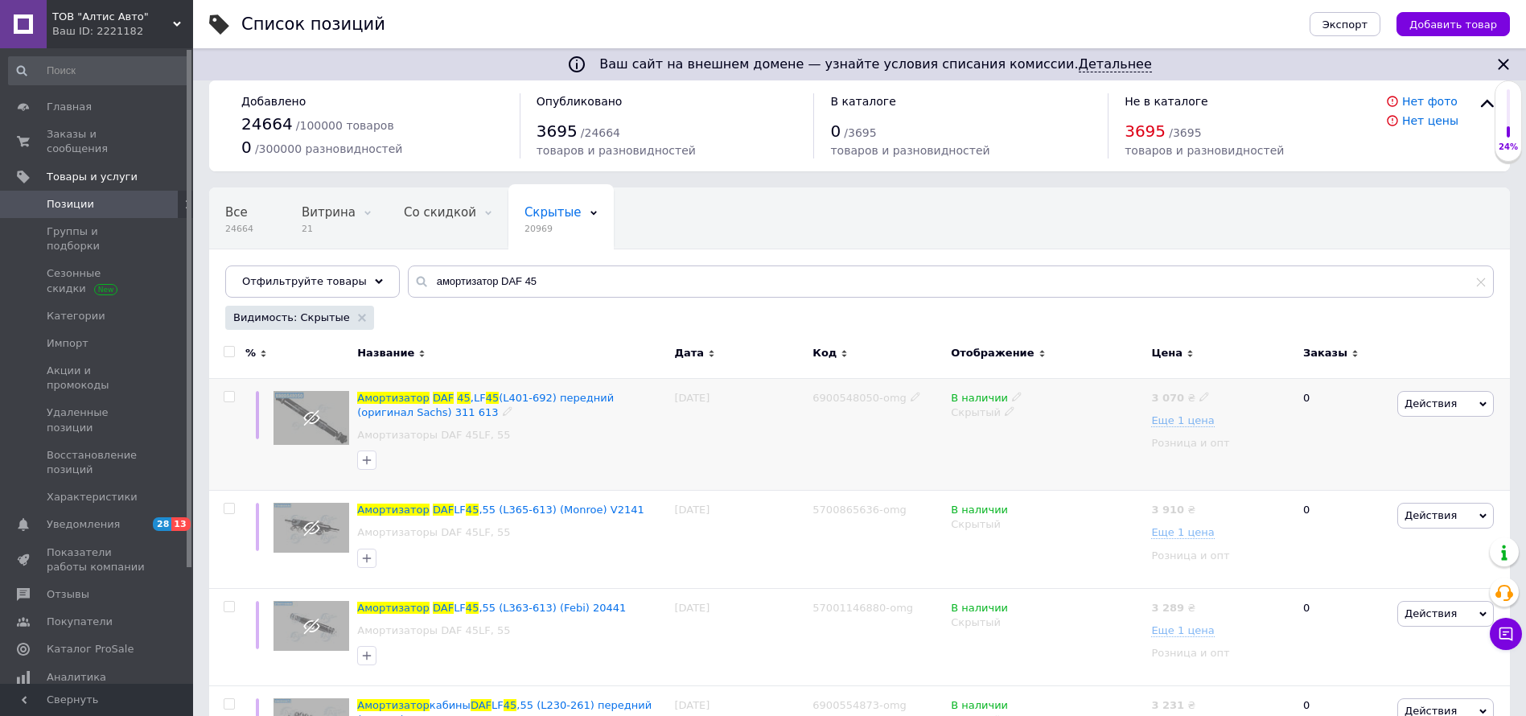
scroll to position [0, 0]
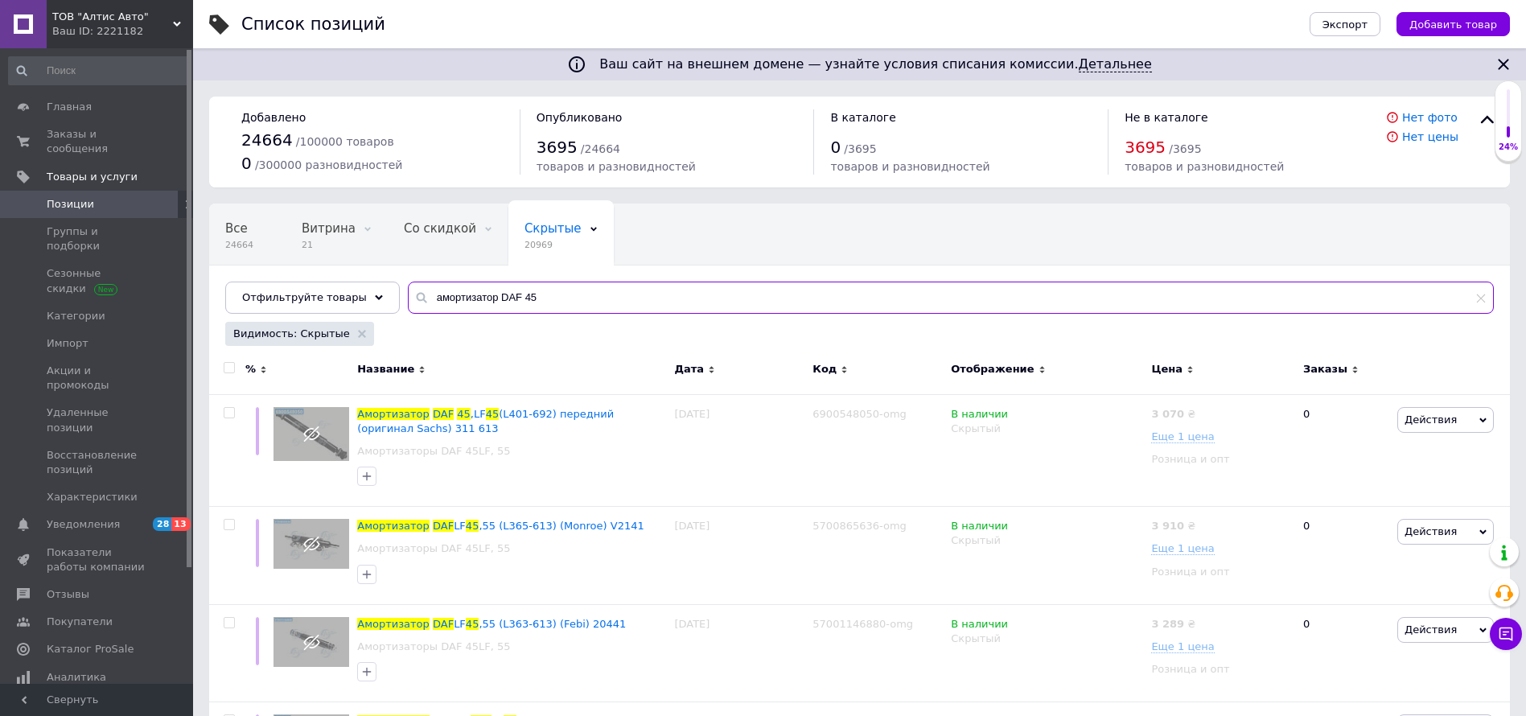
click at [481, 294] on input "амортизатор DAF 45" at bounding box center [951, 298] width 1086 height 32
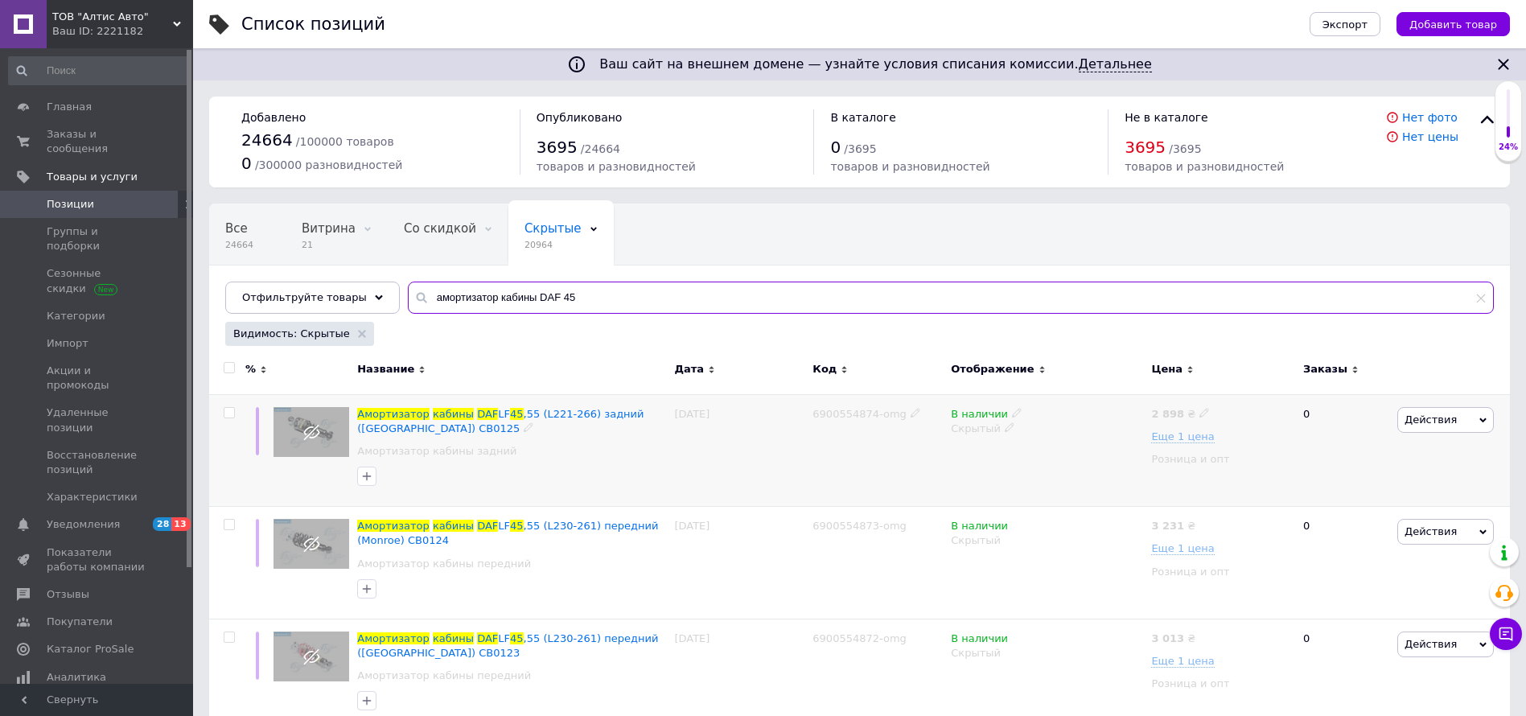
type input "амортизатор кабины DAF 45"
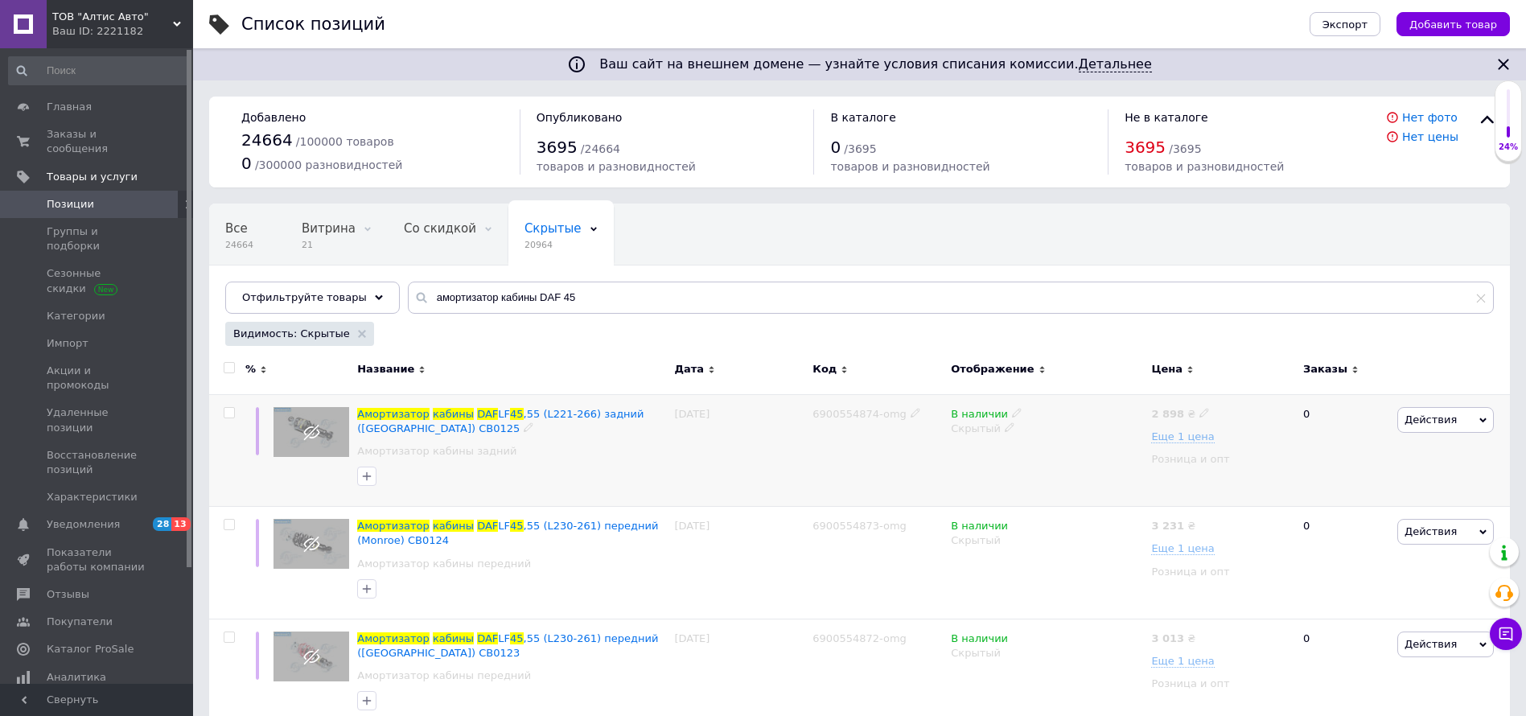
click at [231, 410] on input "checkbox" at bounding box center [229, 413] width 10 height 10
checkbox input "true"
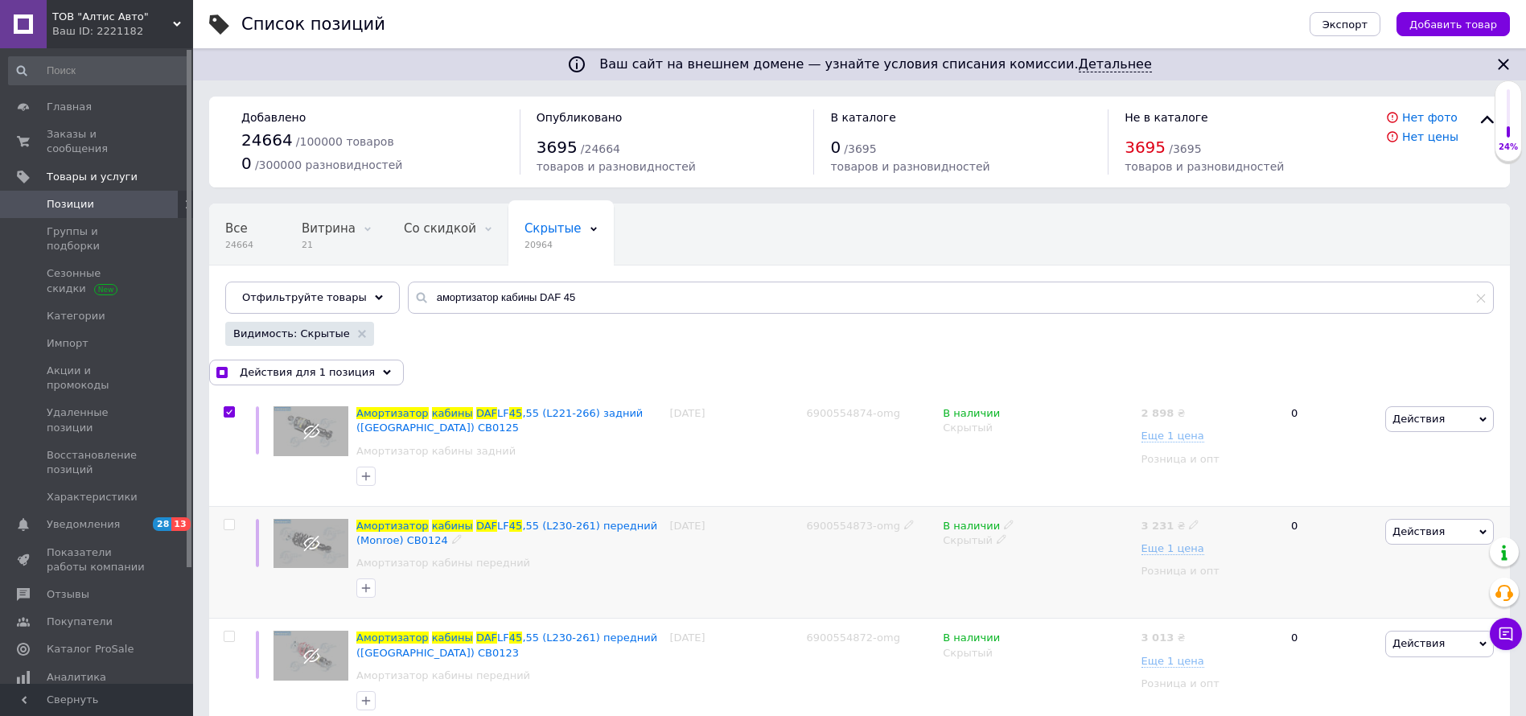
click at [226, 525] on input "checkbox" at bounding box center [229, 525] width 10 height 10
checkbox input "true"
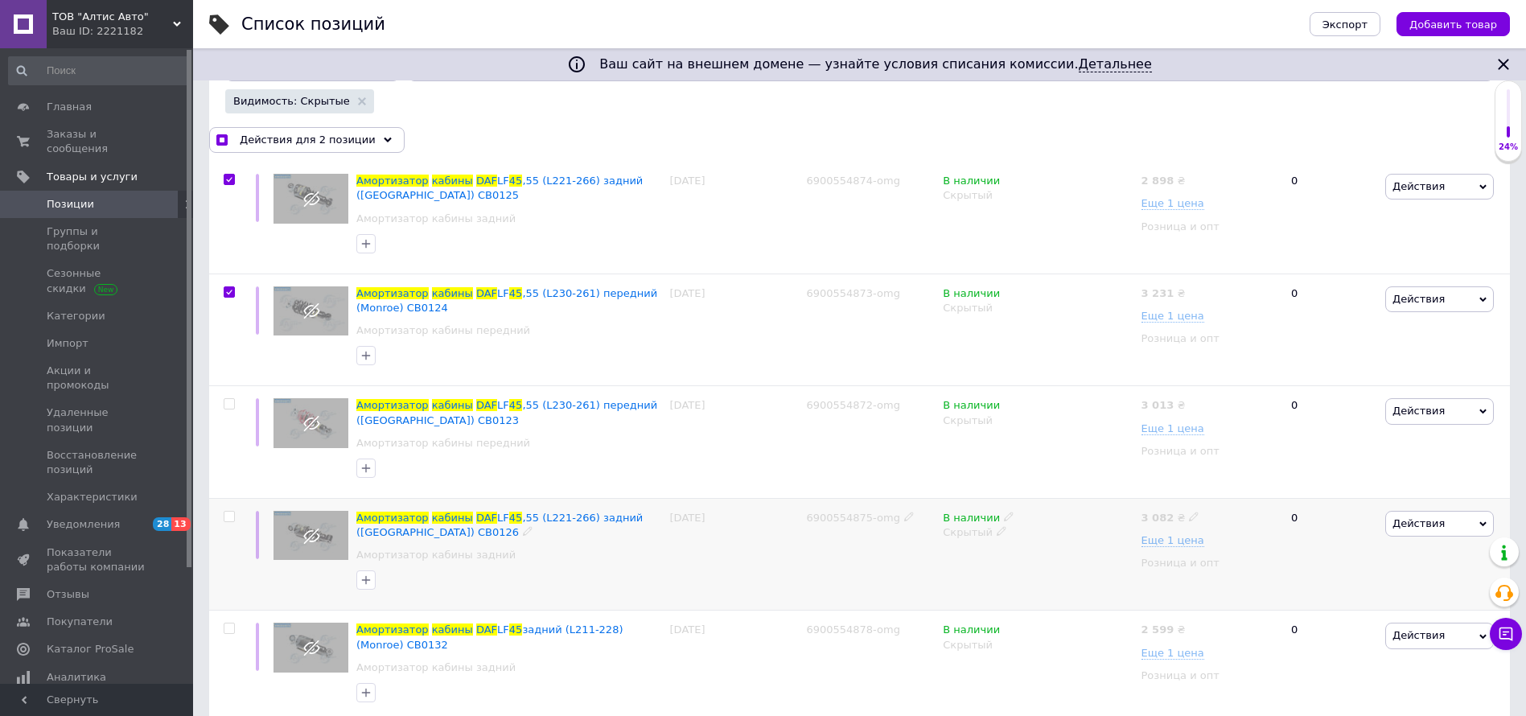
scroll to position [241, 0]
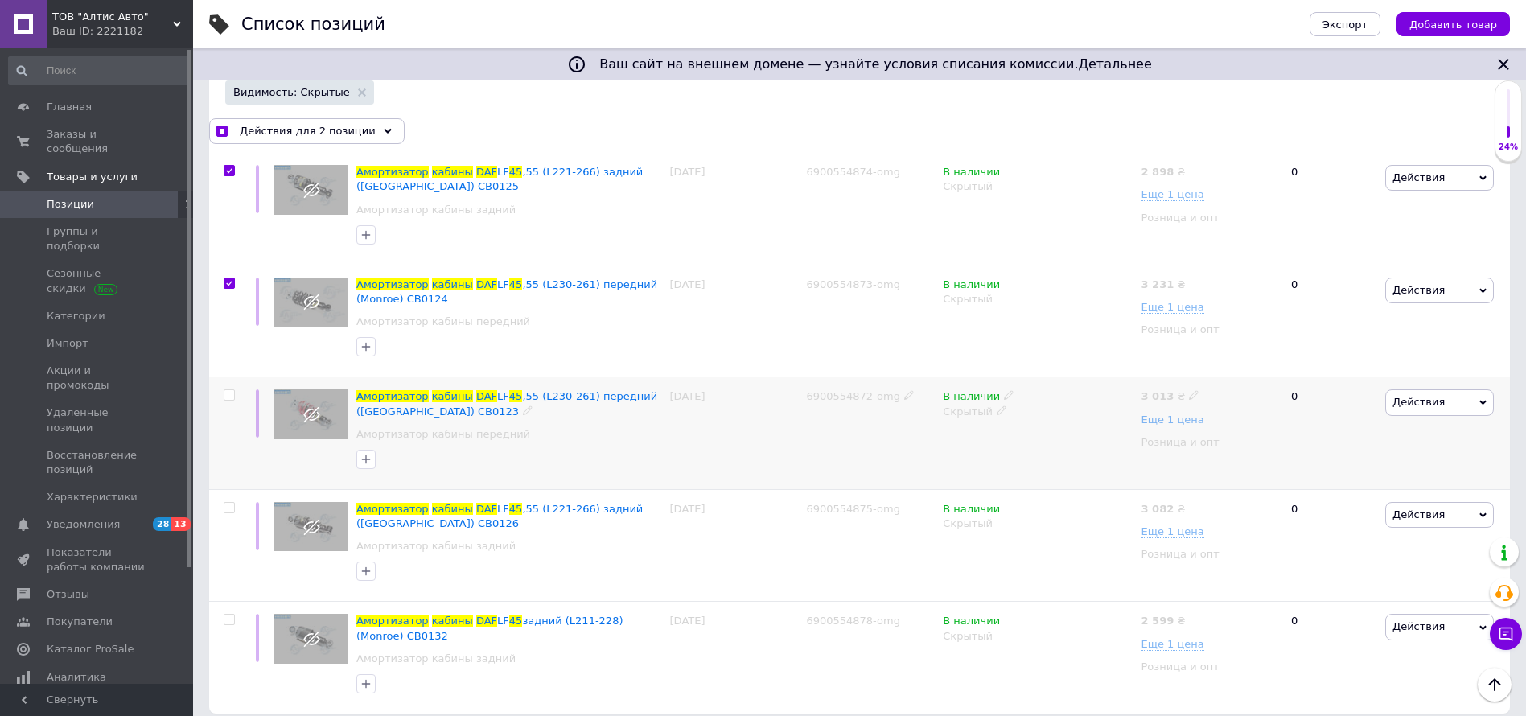
click at [229, 393] on input "checkbox" at bounding box center [229, 395] width 10 height 10
checkbox input "true"
click at [228, 507] on input "checkbox" at bounding box center [229, 508] width 10 height 10
checkbox input "true"
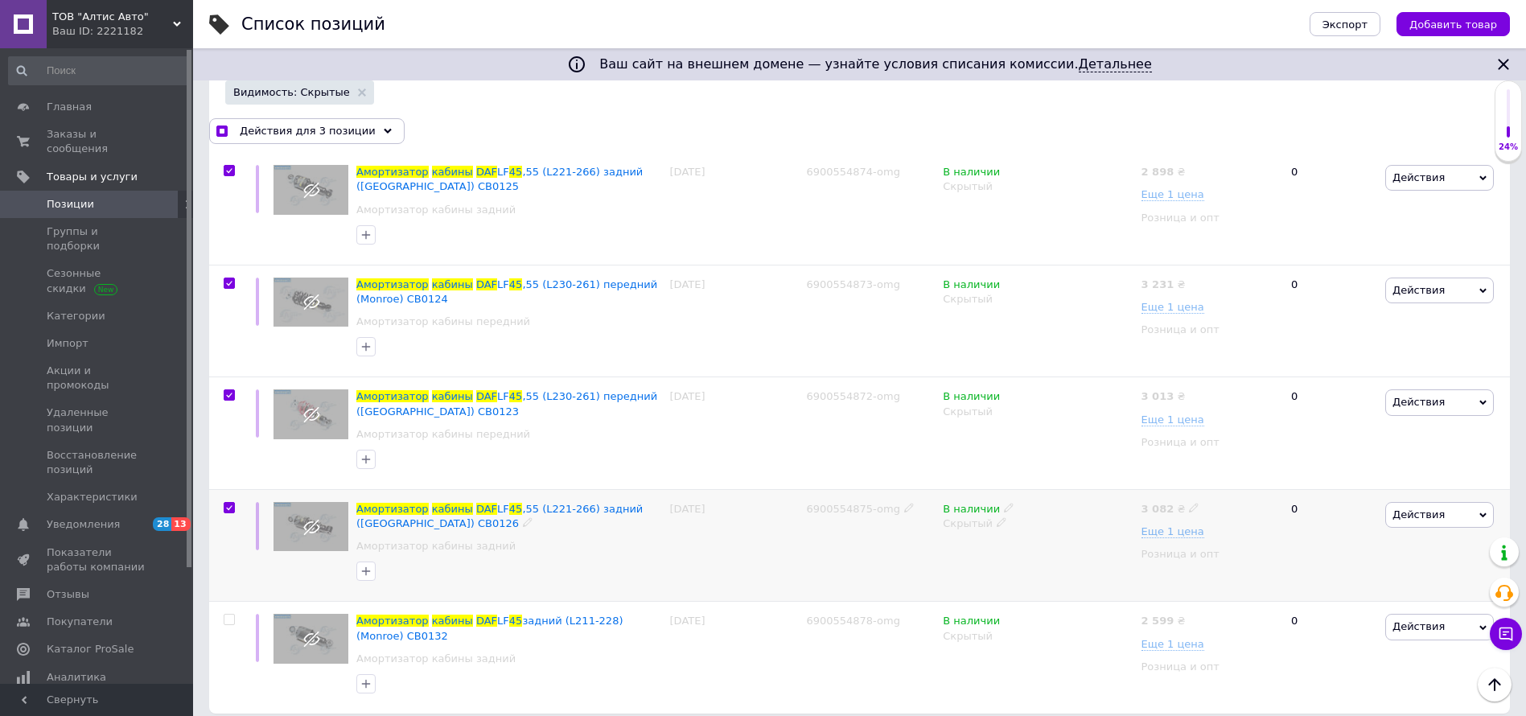
checkbox input "true"
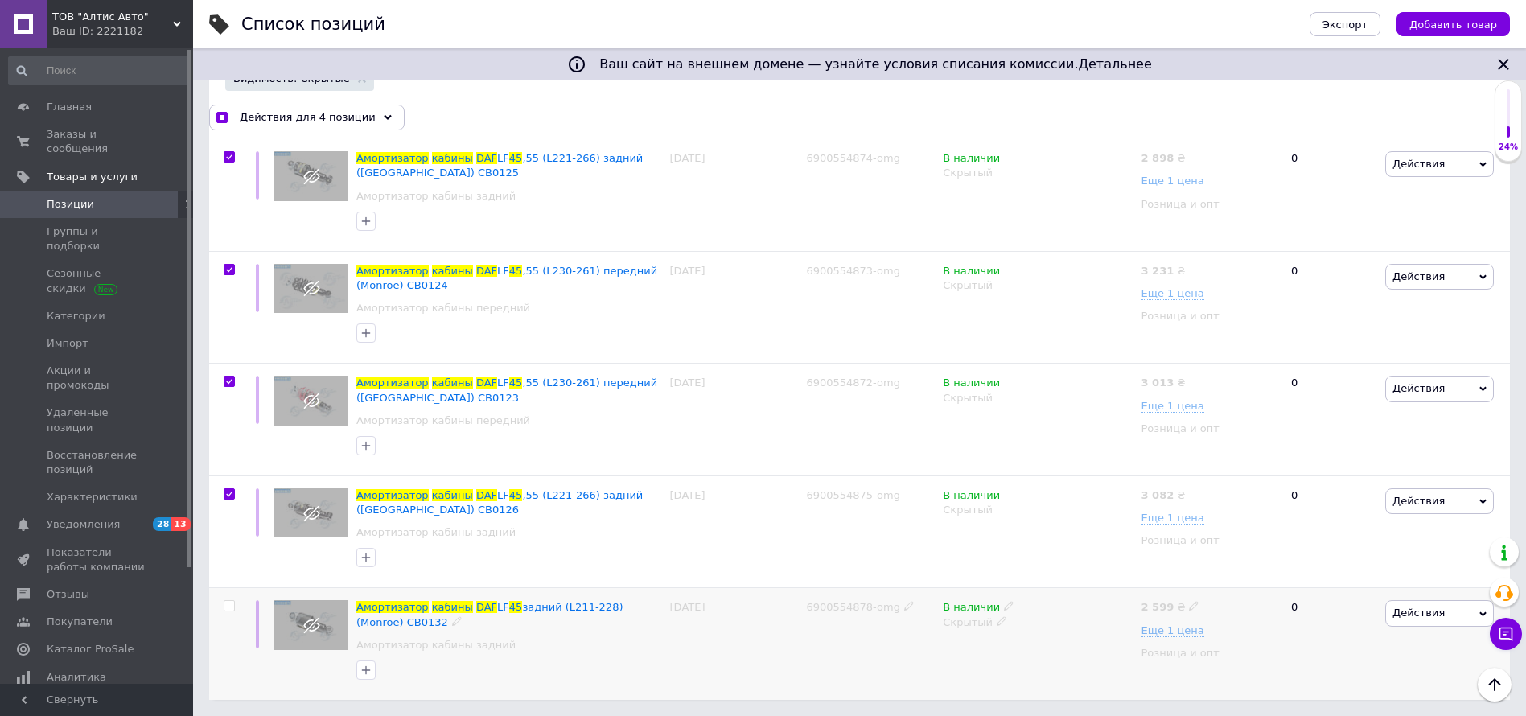
click at [228, 601] on input "checkbox" at bounding box center [229, 606] width 10 height 10
checkbox input "true"
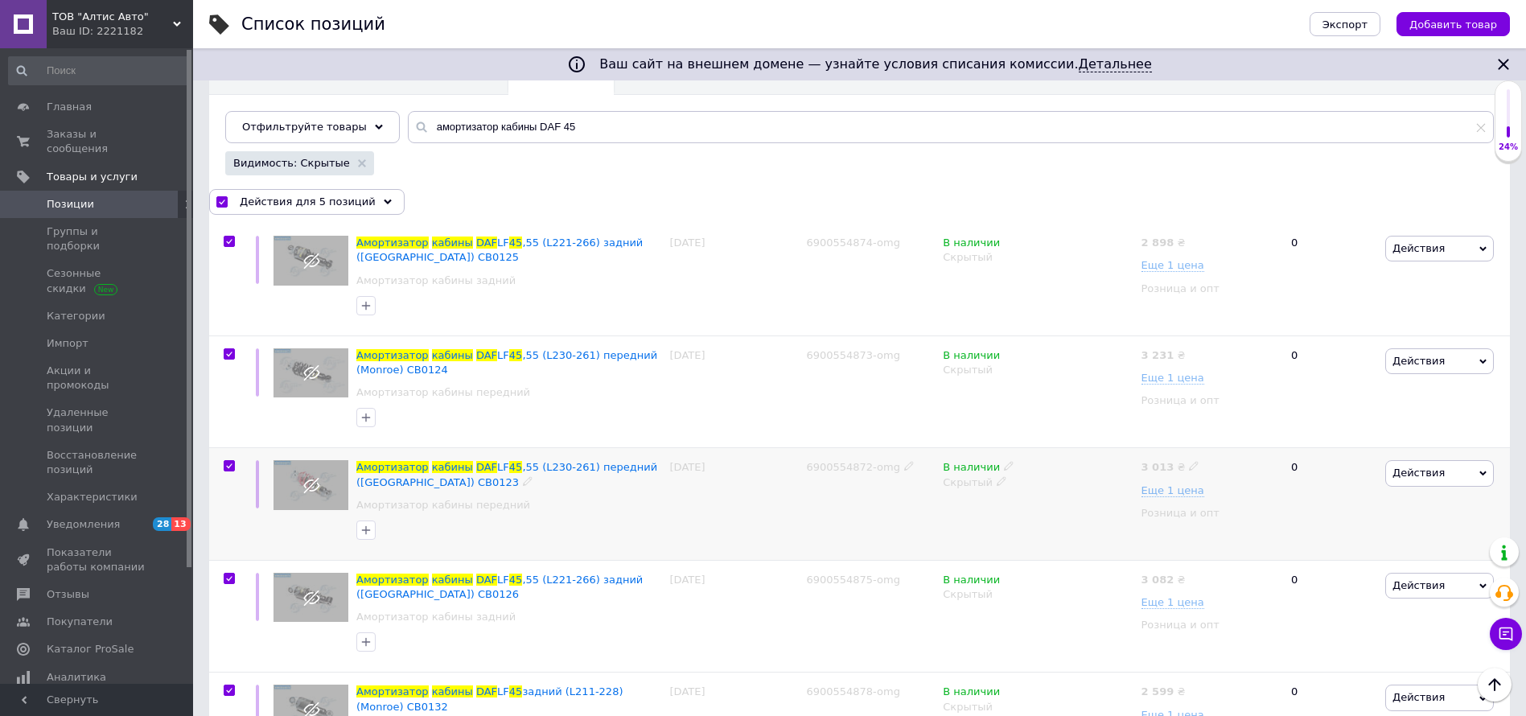
scroll to position [134, 0]
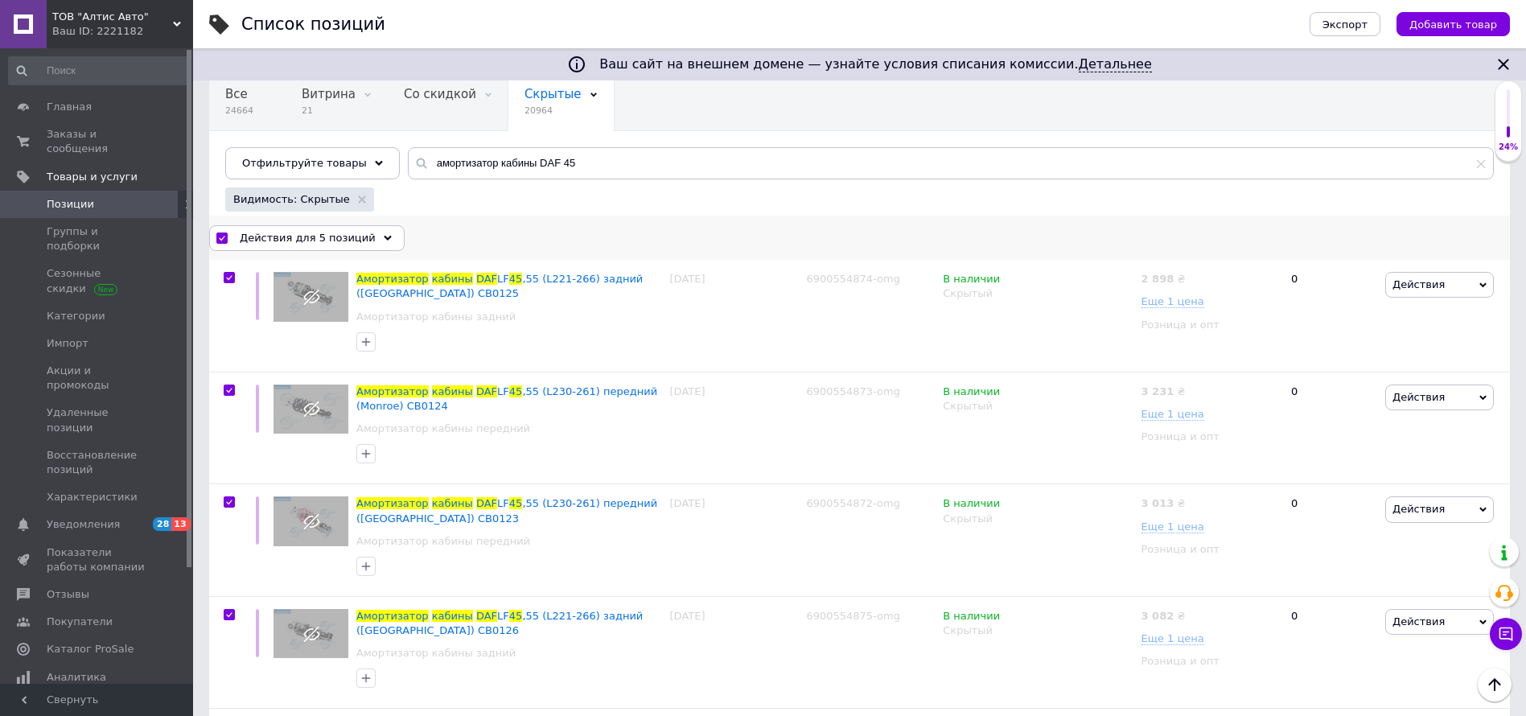
click at [334, 239] on span "Действия для 5 позиций" at bounding box center [308, 238] width 136 height 14
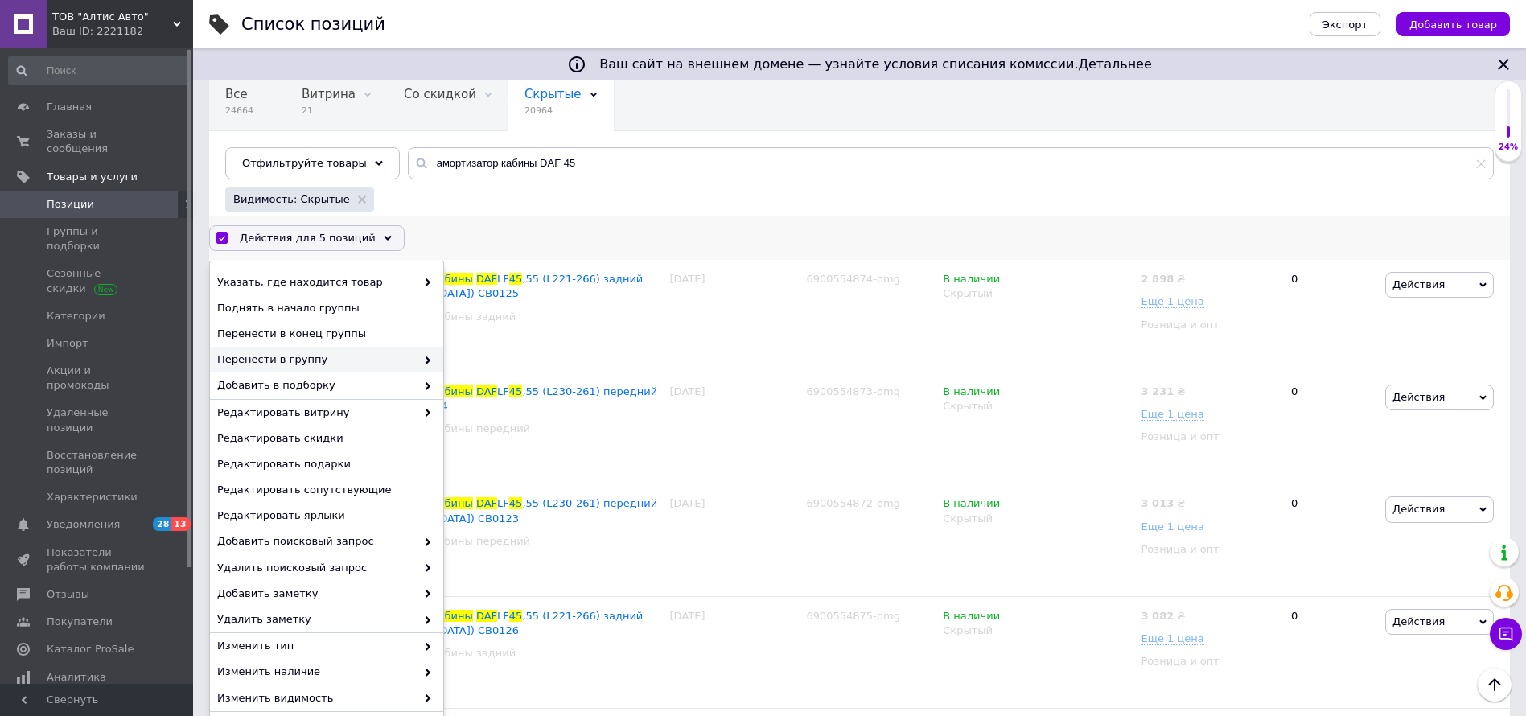
click at [389, 363] on span "Перенести в группу" at bounding box center [316, 359] width 199 height 14
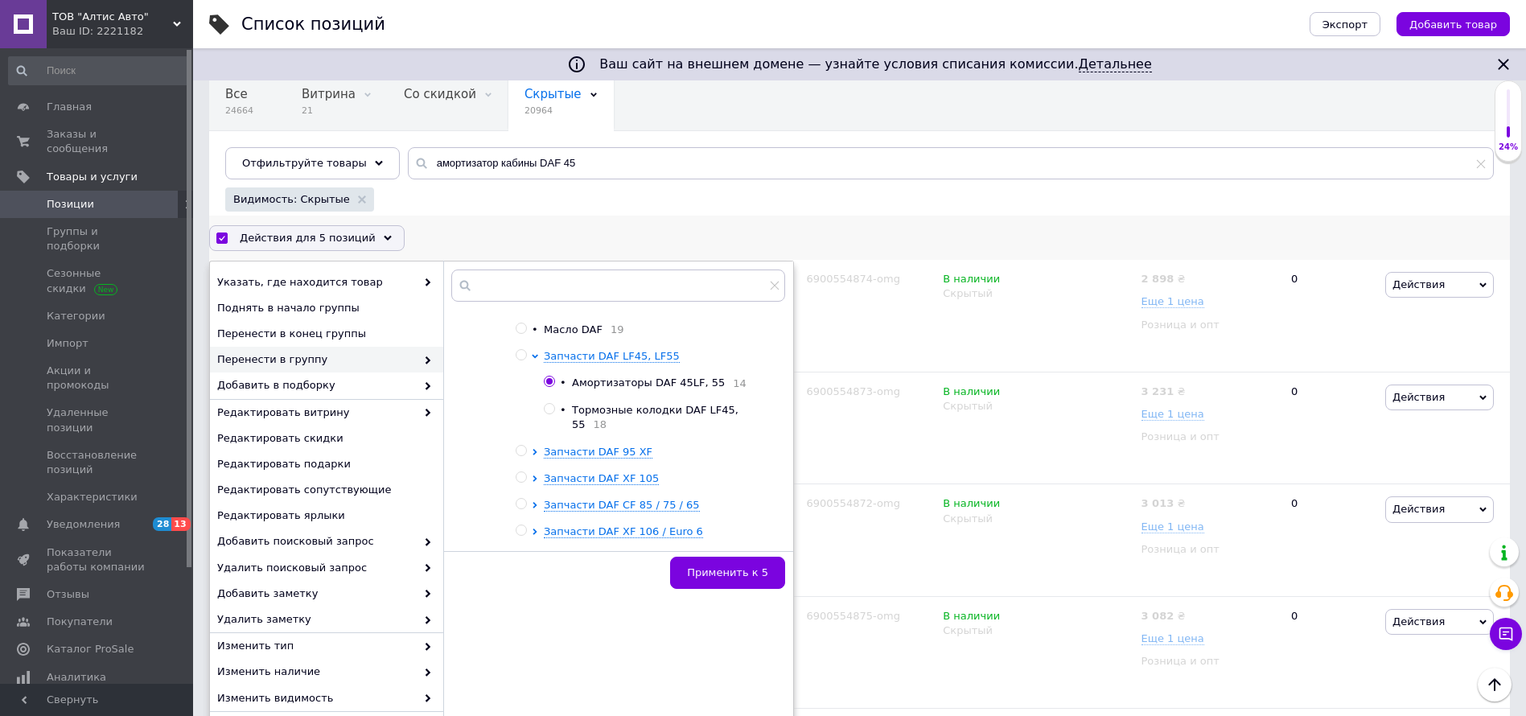
scroll to position [1207, 0]
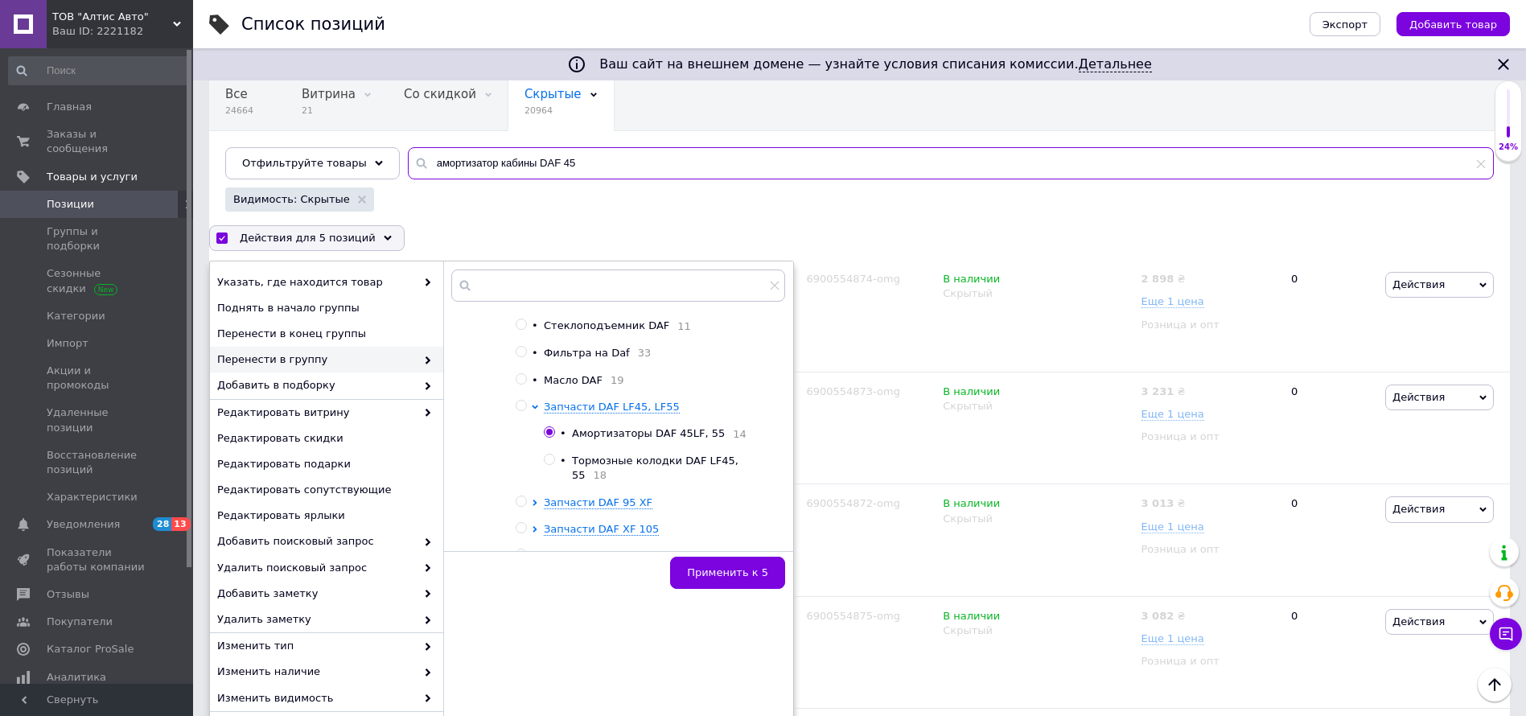
click at [854, 172] on input "амортизатор кабины DAF 45" at bounding box center [951, 163] width 1086 height 32
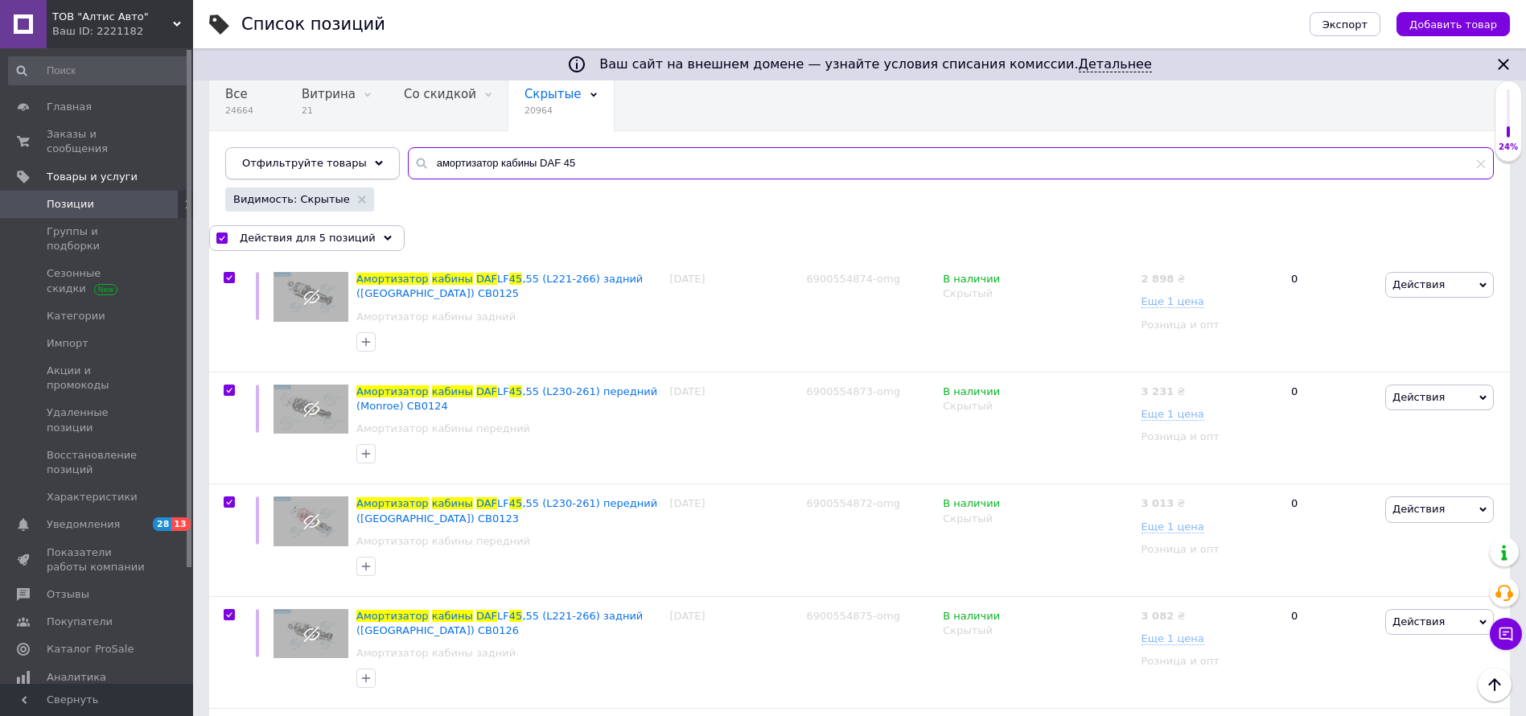
drag, startPoint x: 629, startPoint y: 168, endPoint x: 377, endPoint y: 168, distance: 251.8
click at [377, 169] on div "Отфильтруйте товары амортизатор кабины DAF 45" at bounding box center [859, 163] width 1269 height 32
